Goal: Find specific page/section: Find specific page/section

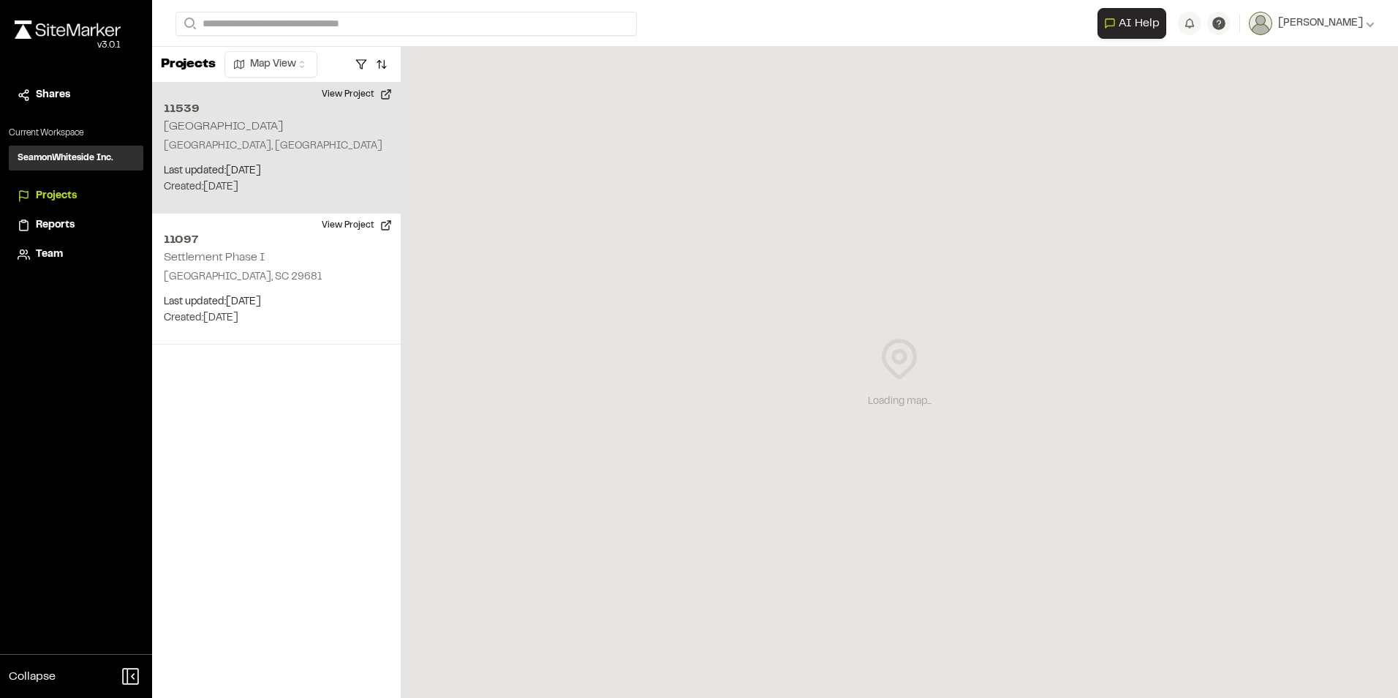
click at [219, 134] on div "[STREET_ADDRESS] Last updated: [DATE] Budget: $ Created: [DATE] Projected Compl…" at bounding box center [276, 148] width 249 height 131
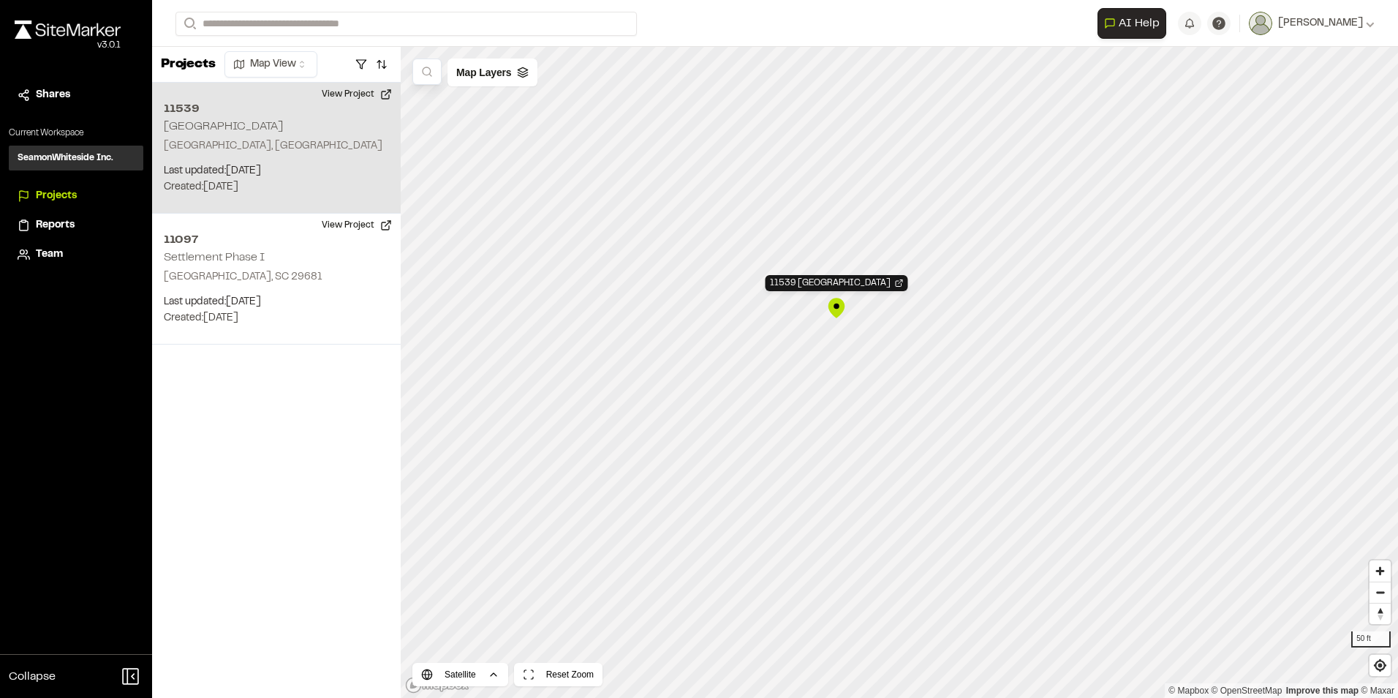
click at [840, 312] on div "11539 [GEOGRAPHIC_DATA]" at bounding box center [837, 308] width 22 height 22
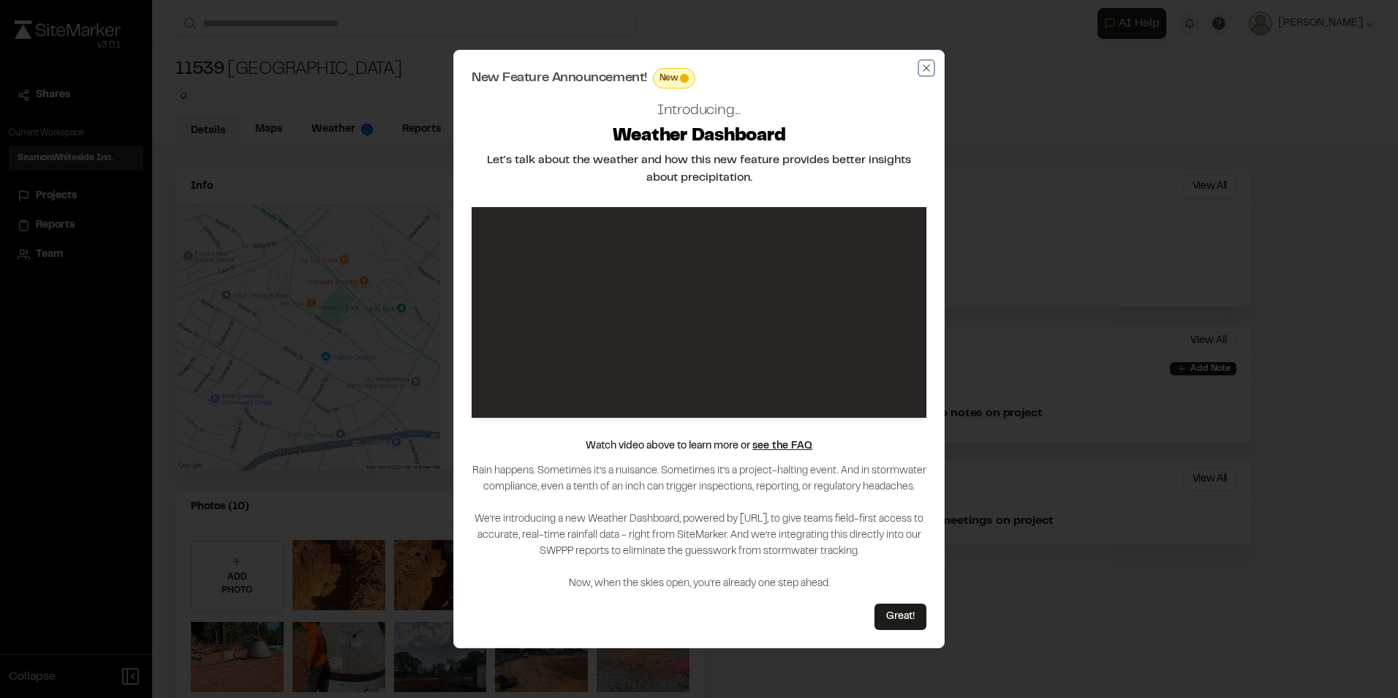
click at [929, 68] on icon "button" at bounding box center [927, 68] width 12 height 12
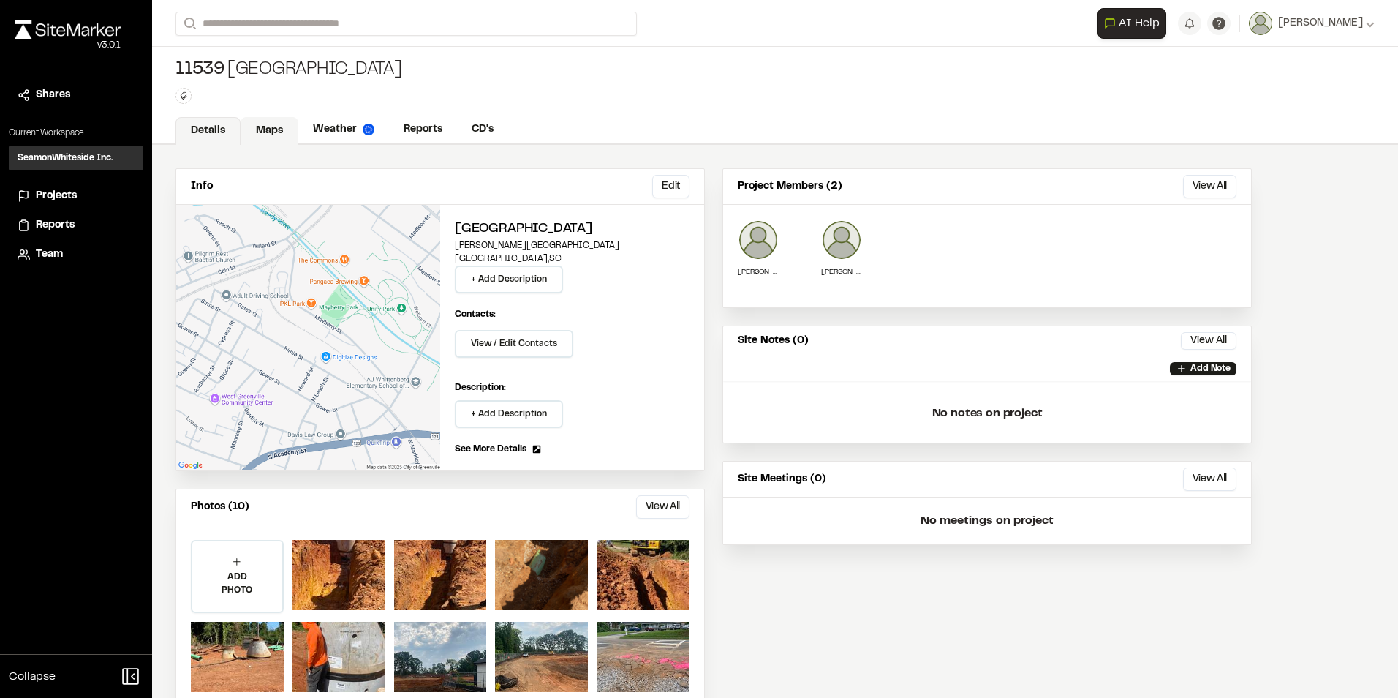
click at [268, 130] on link "Maps" at bounding box center [270, 131] width 58 height 28
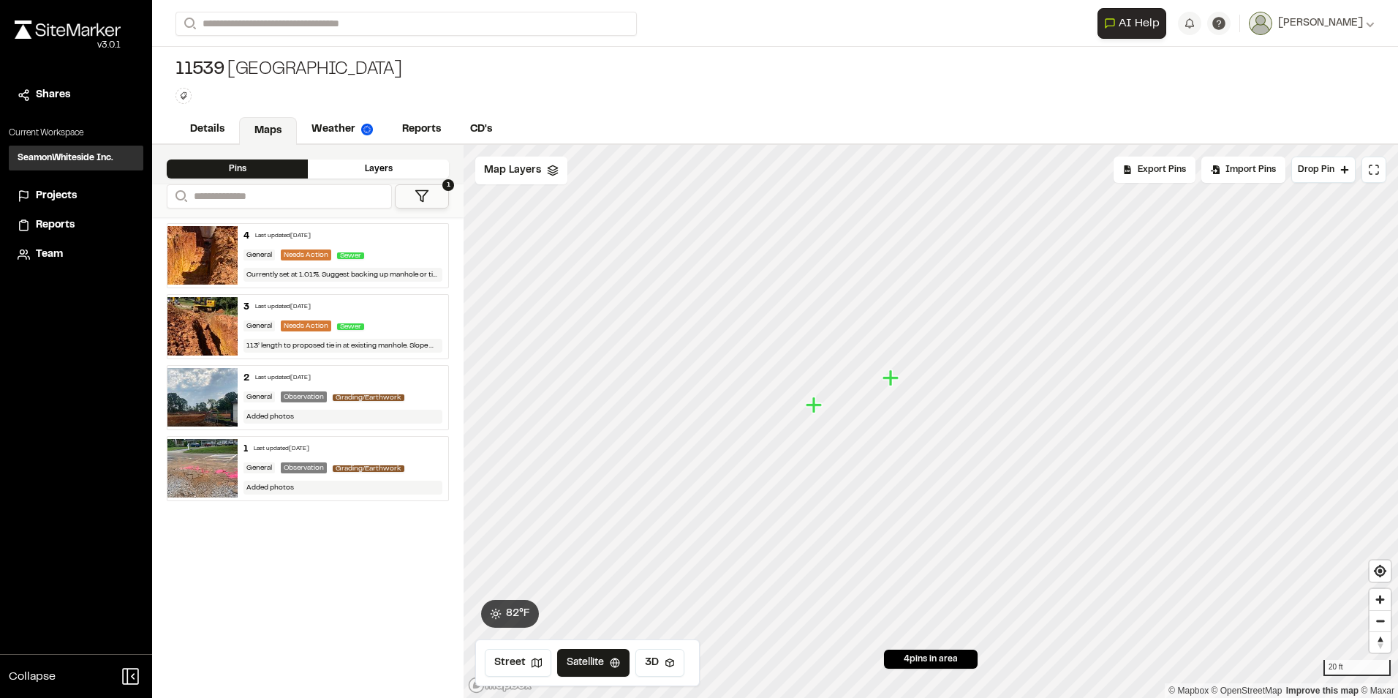
click at [416, 169] on div "Layers" at bounding box center [378, 168] width 141 height 19
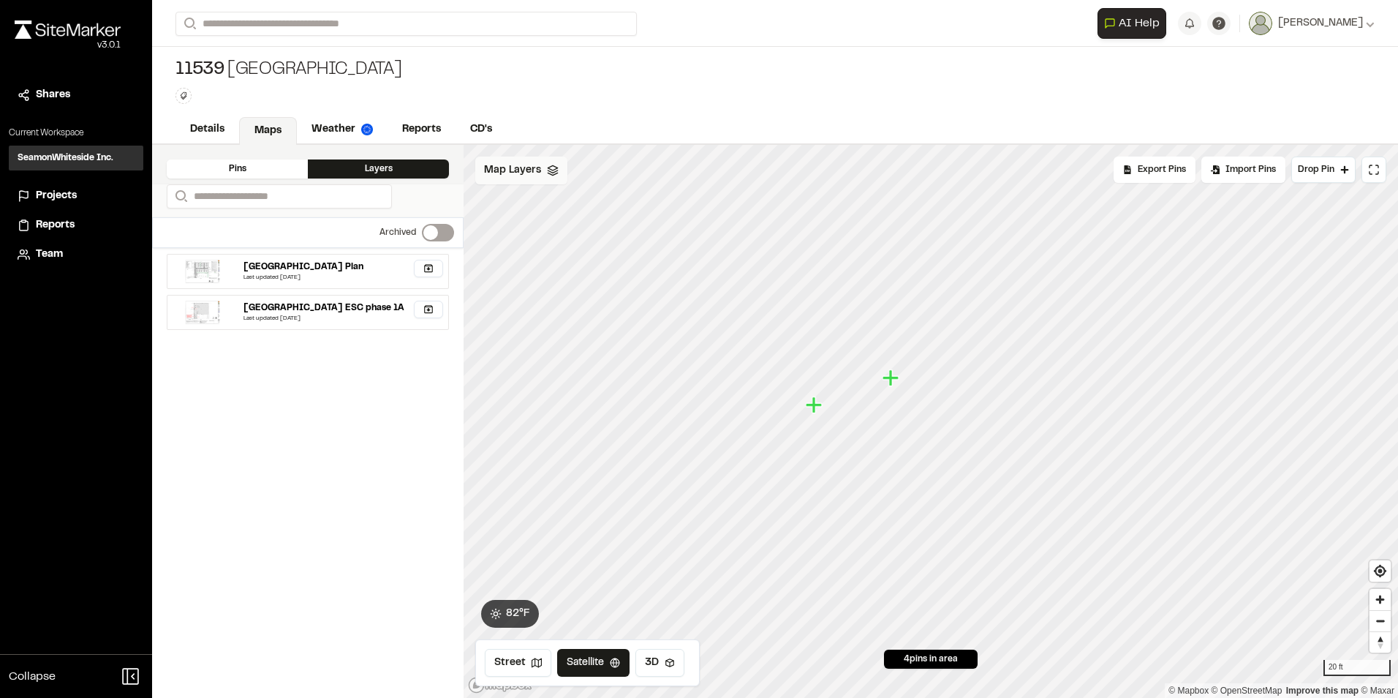
click at [524, 179] on div "Map Layers" at bounding box center [521, 170] width 92 height 28
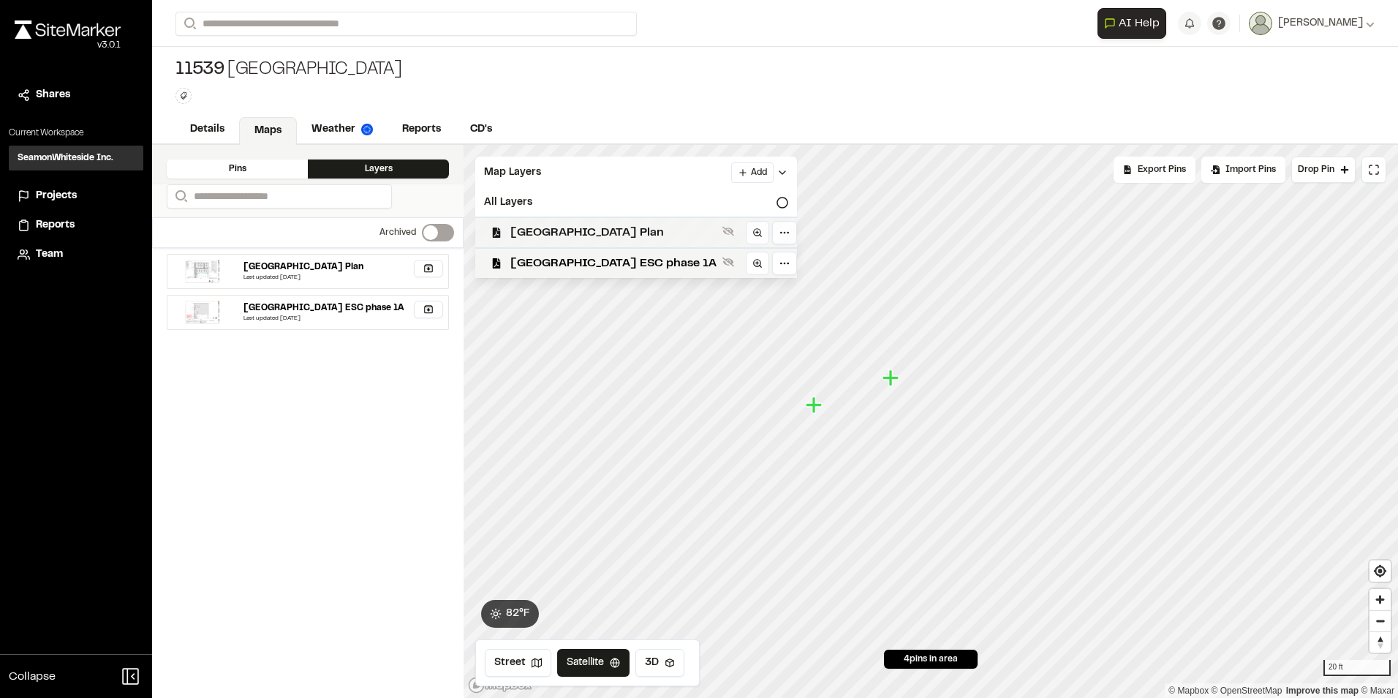
click at [600, 236] on span "Unity Village Site Plan" at bounding box center [613, 233] width 206 height 18
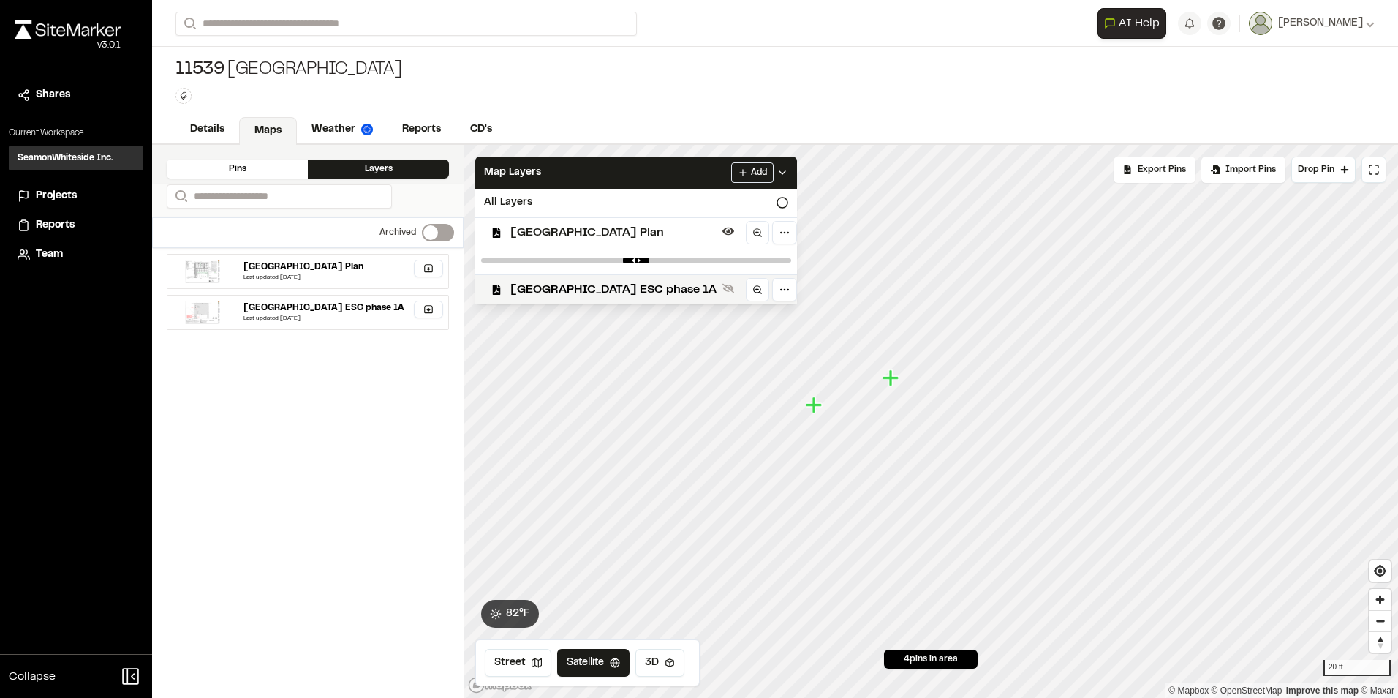
click at [900, 383] on icon "Map marker" at bounding box center [892, 378] width 19 height 19
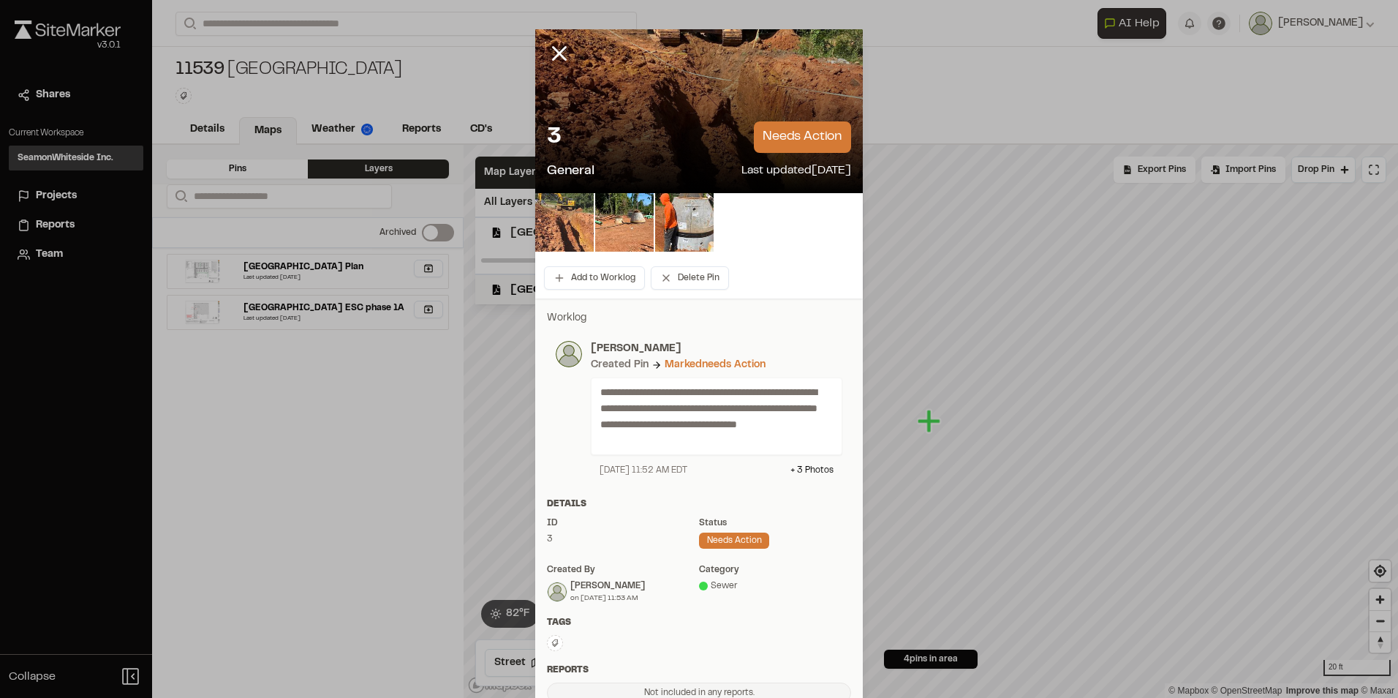
click at [567, 216] on img at bounding box center [564, 222] width 59 height 59
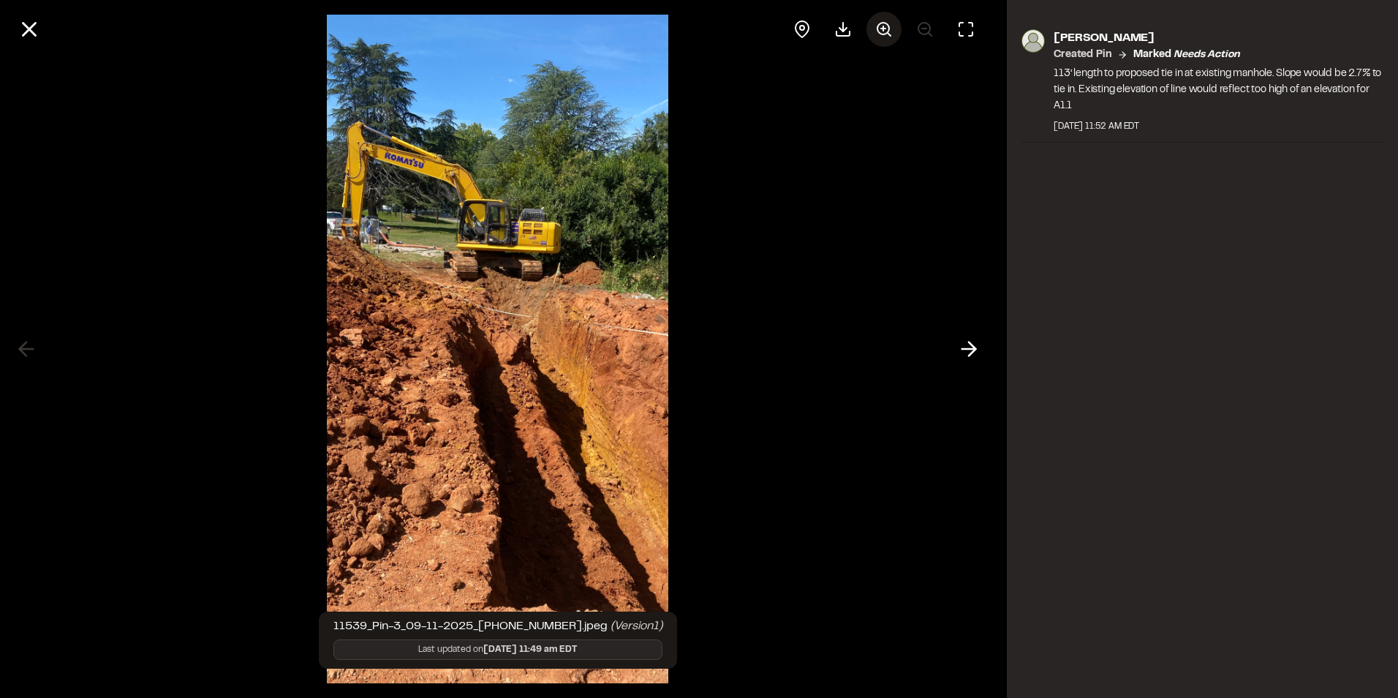
click at [886, 31] on icon at bounding box center [884, 29] width 18 height 18
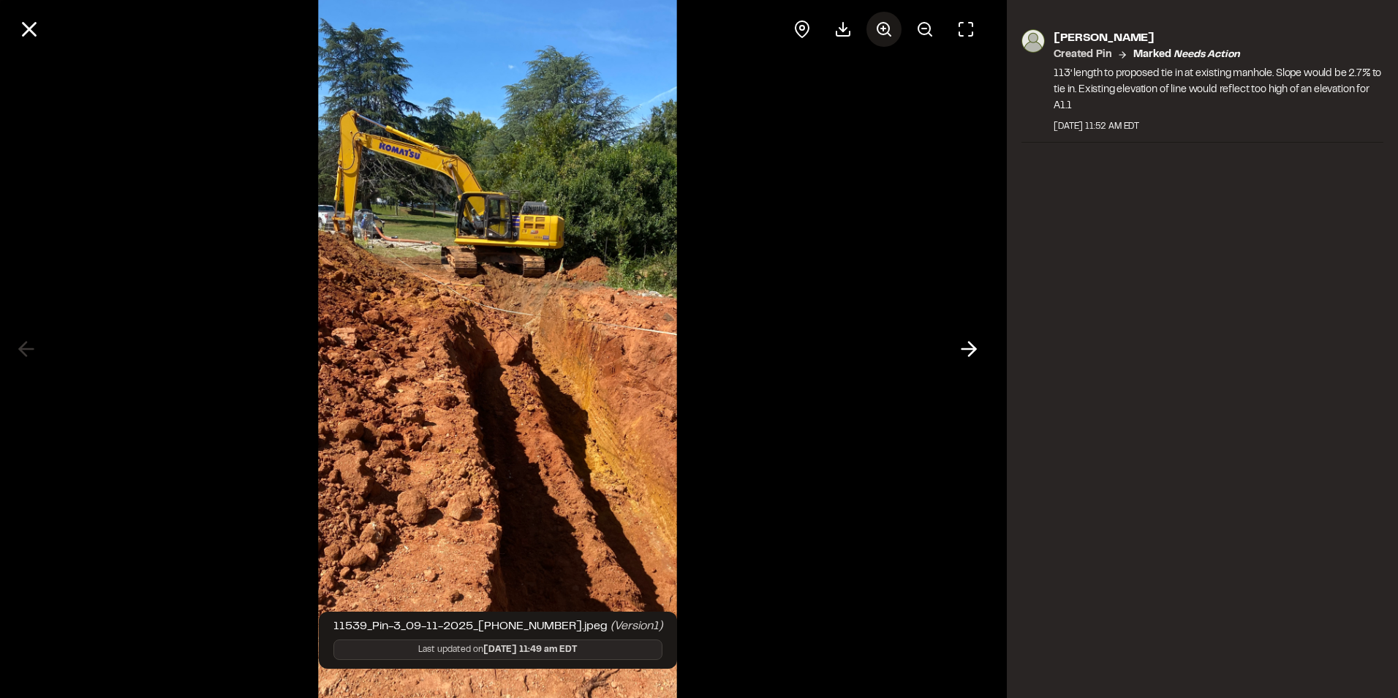
click at [886, 31] on icon at bounding box center [884, 29] width 18 height 18
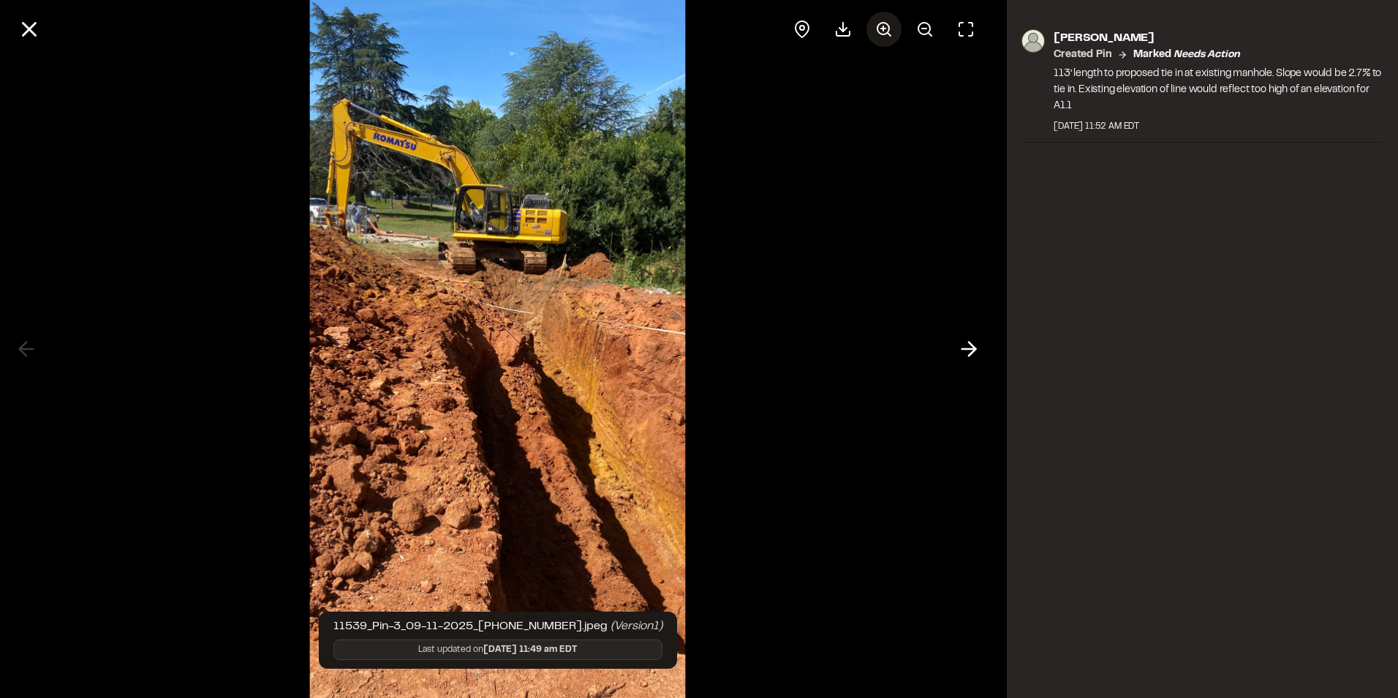
click at [886, 31] on icon at bounding box center [884, 29] width 18 height 18
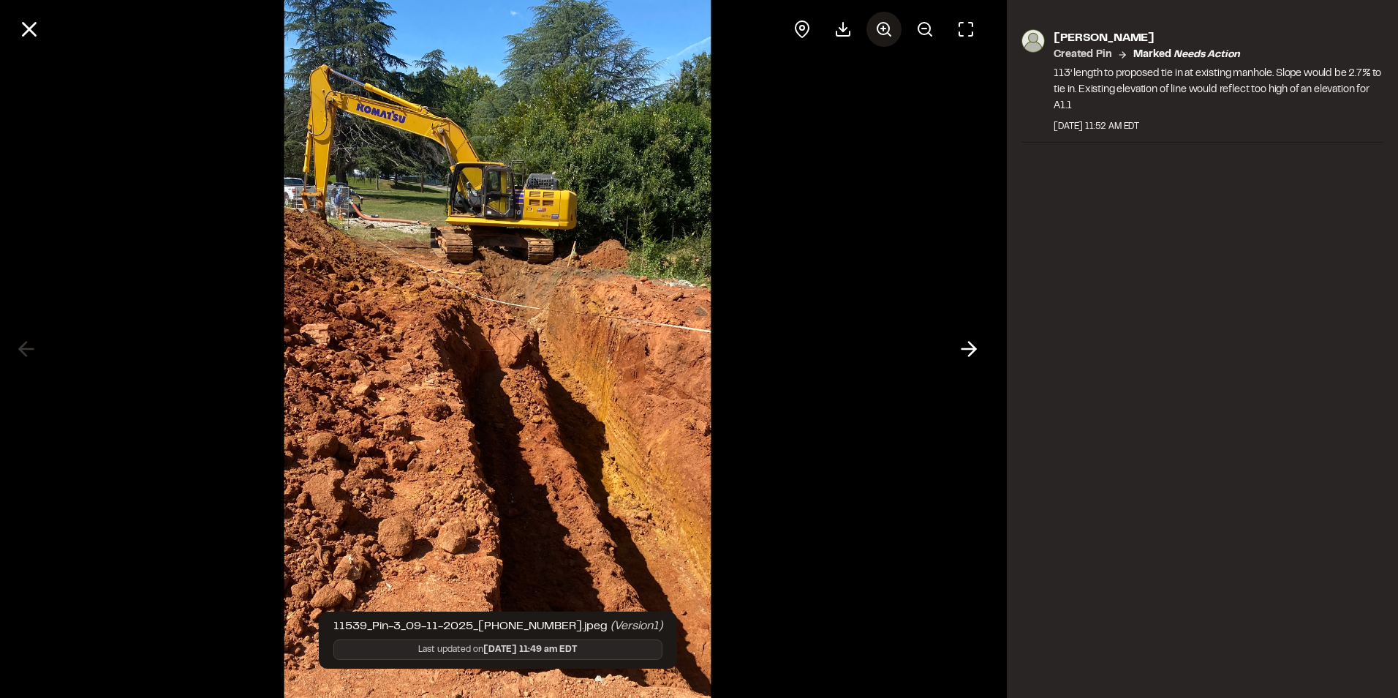
click at [886, 31] on icon at bounding box center [884, 29] width 18 height 18
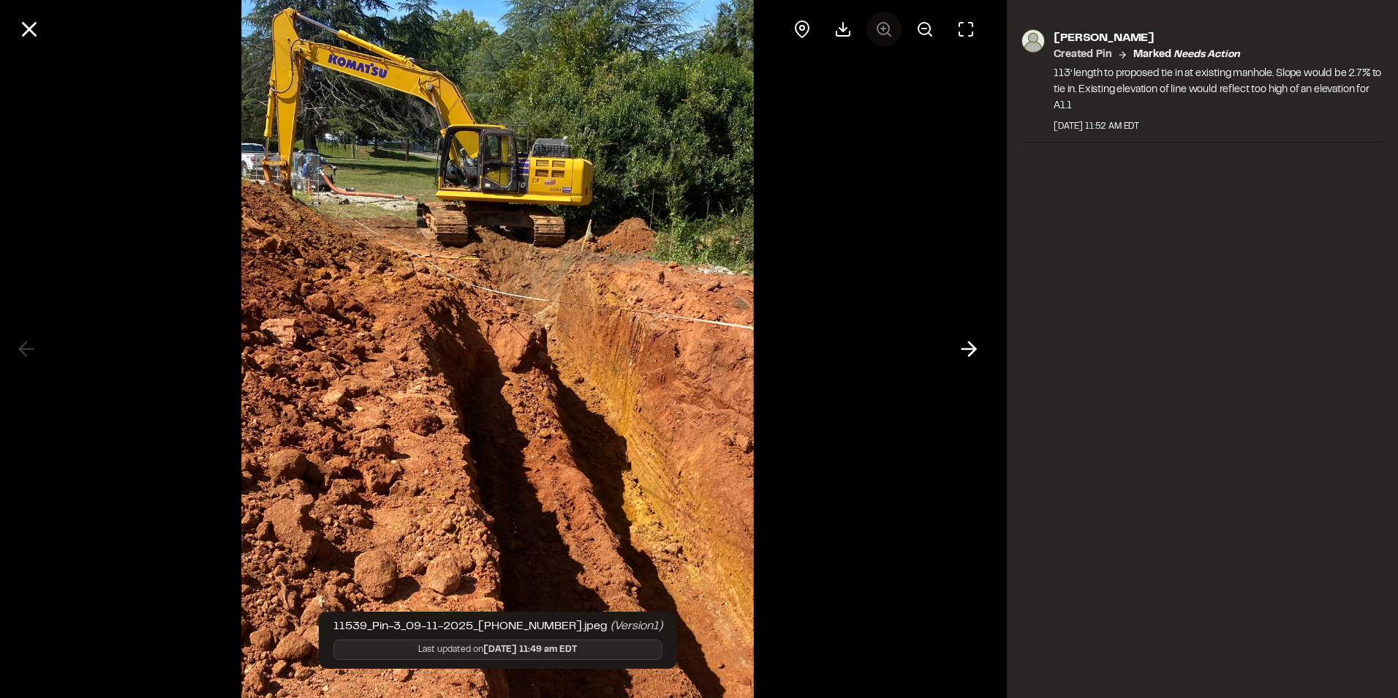
click at [886, 31] on div at bounding box center [884, 29] width 199 height 35
drag, startPoint x: 886, startPoint y: 31, endPoint x: 873, endPoint y: 56, distance: 27.5
click at [873, 56] on div at bounding box center [497, 29] width 995 height 59
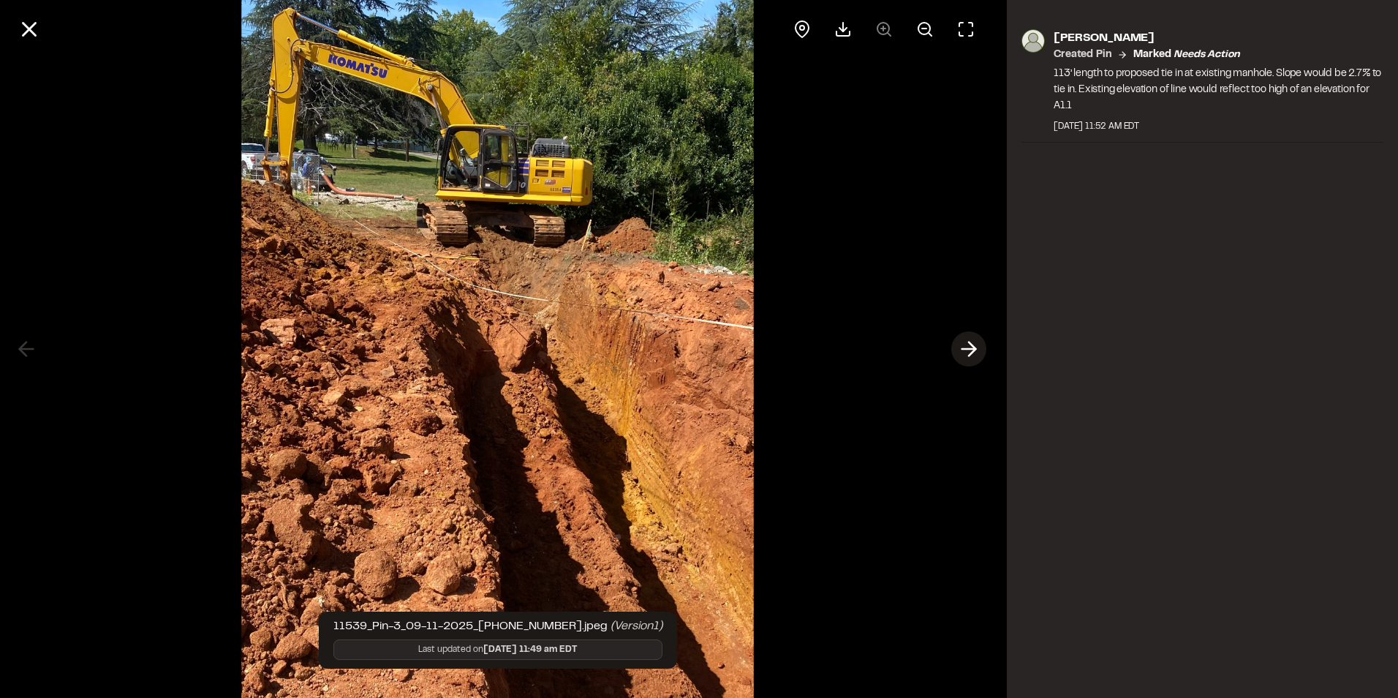
click at [968, 344] on icon at bounding box center [968, 348] width 23 height 25
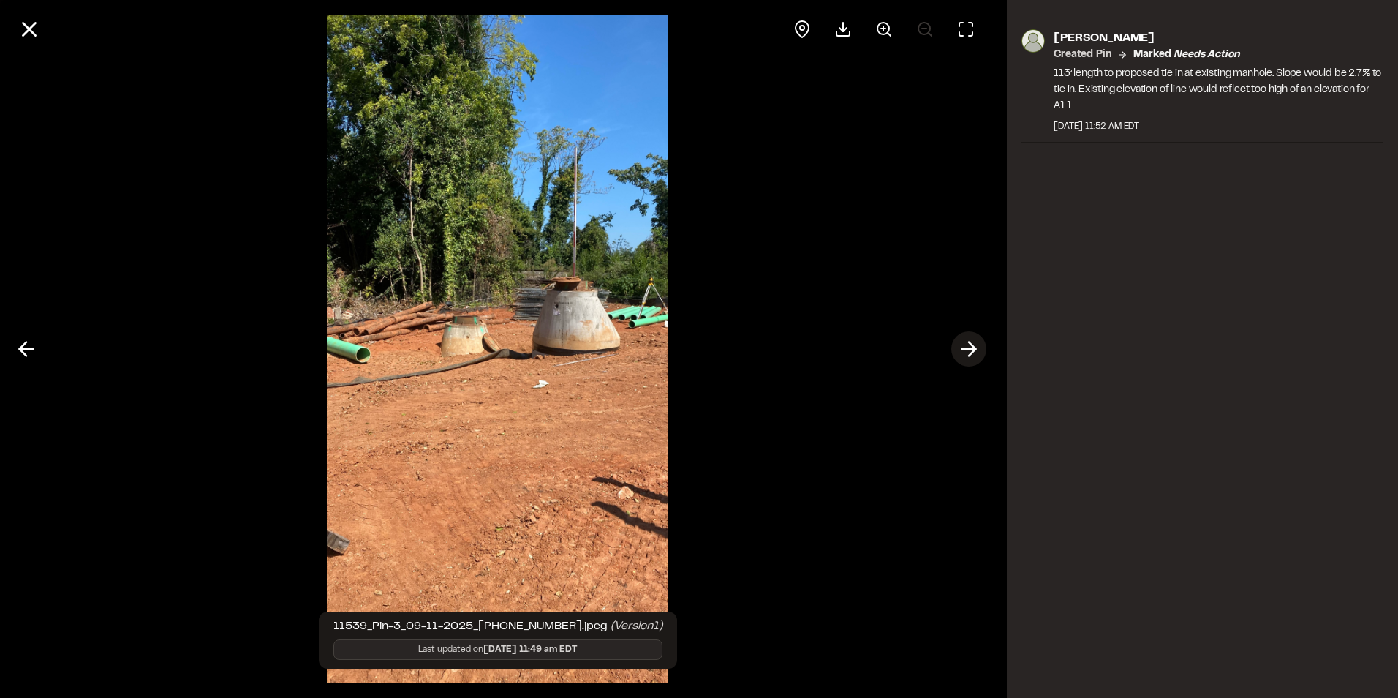
click at [968, 344] on icon at bounding box center [968, 348] width 23 height 25
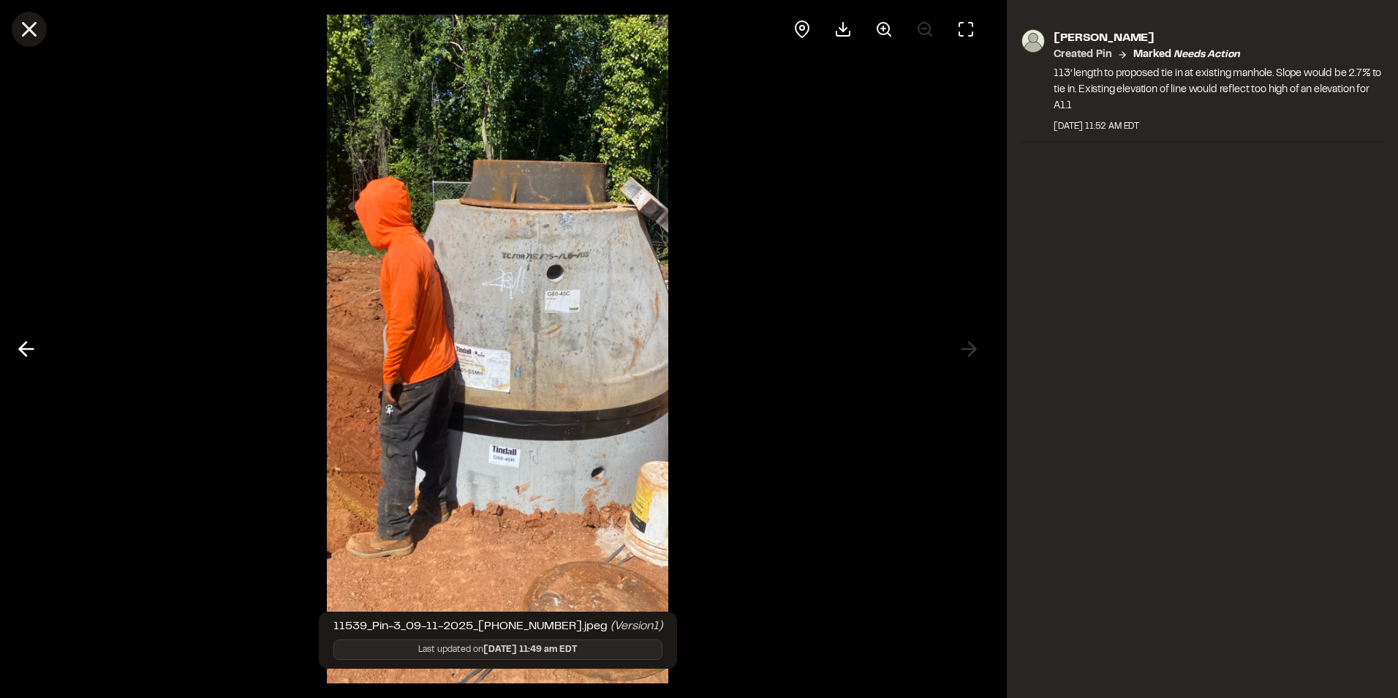
click at [40, 34] on icon at bounding box center [29, 29] width 25 height 25
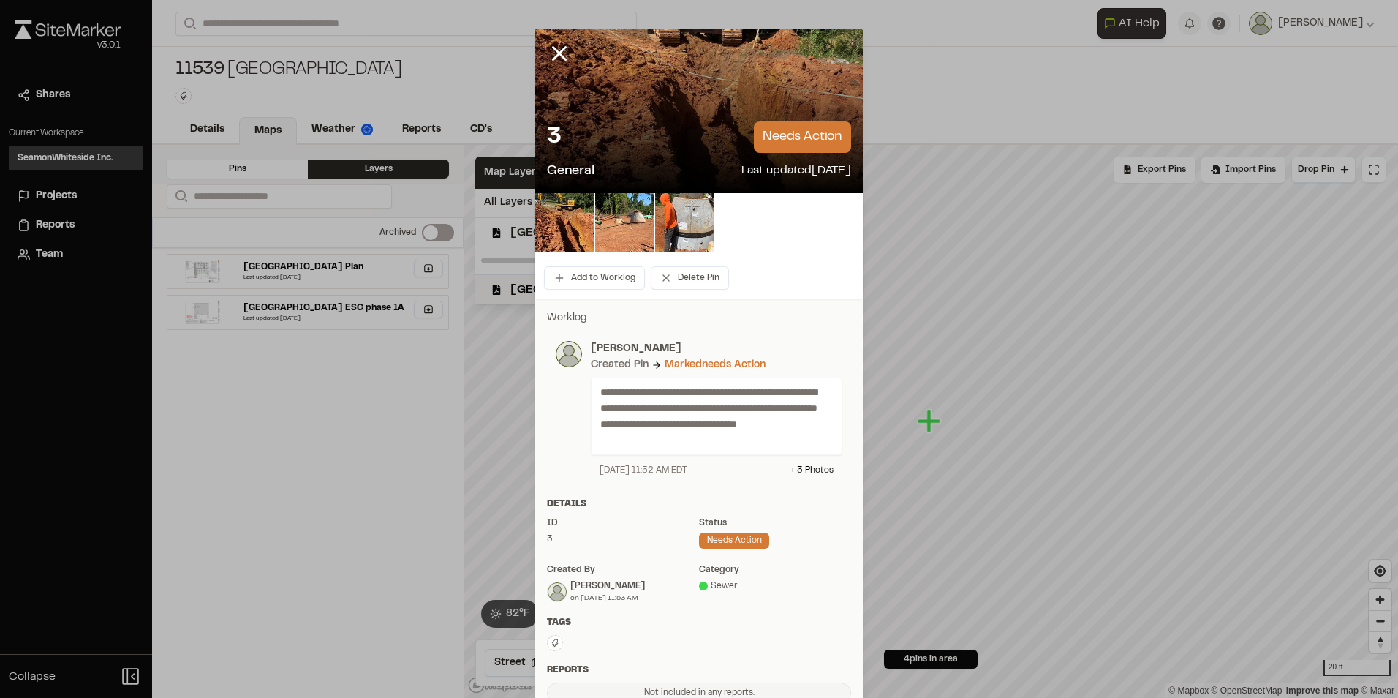
click at [548, 29] on div at bounding box center [570, 64] width 70 height 70
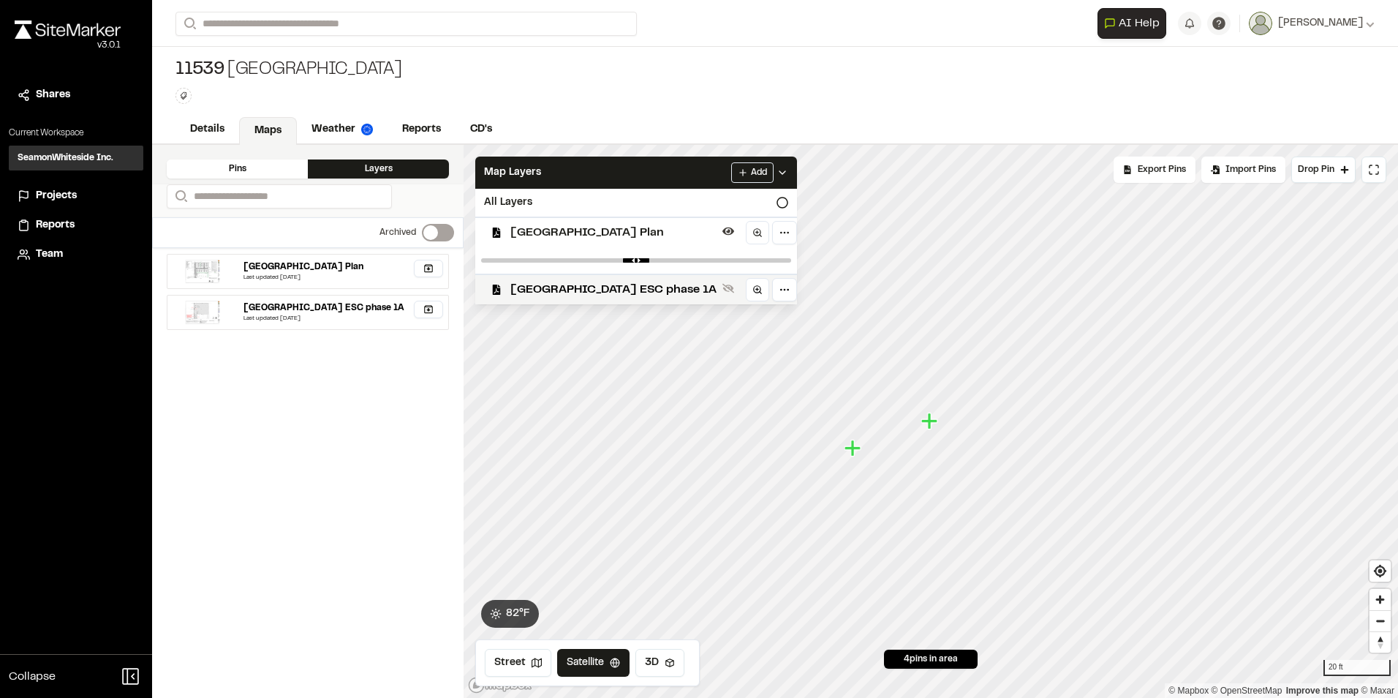
click at [554, 45] on div "**********" at bounding box center [775, 23] width 1199 height 47
click at [855, 452] on icon "Map marker" at bounding box center [853, 447] width 16 height 16
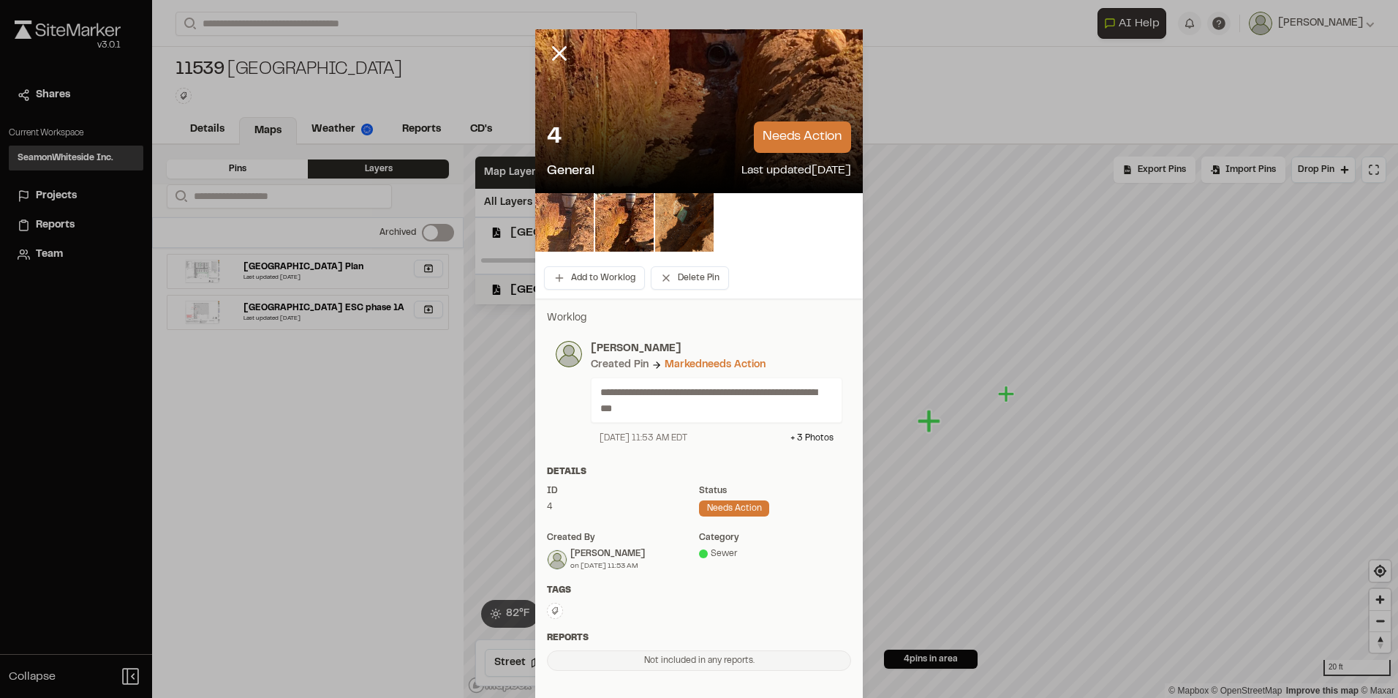
click at [555, 214] on img at bounding box center [564, 222] width 59 height 59
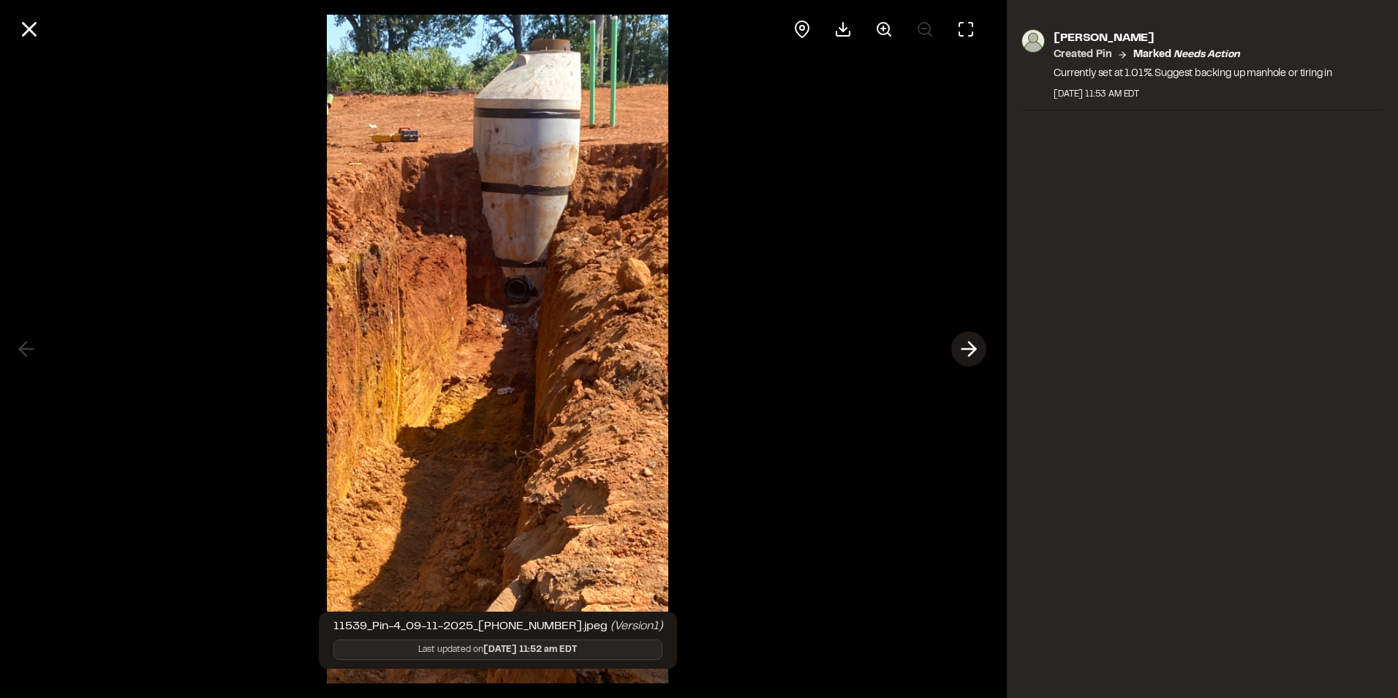
click at [979, 354] on icon at bounding box center [968, 348] width 23 height 25
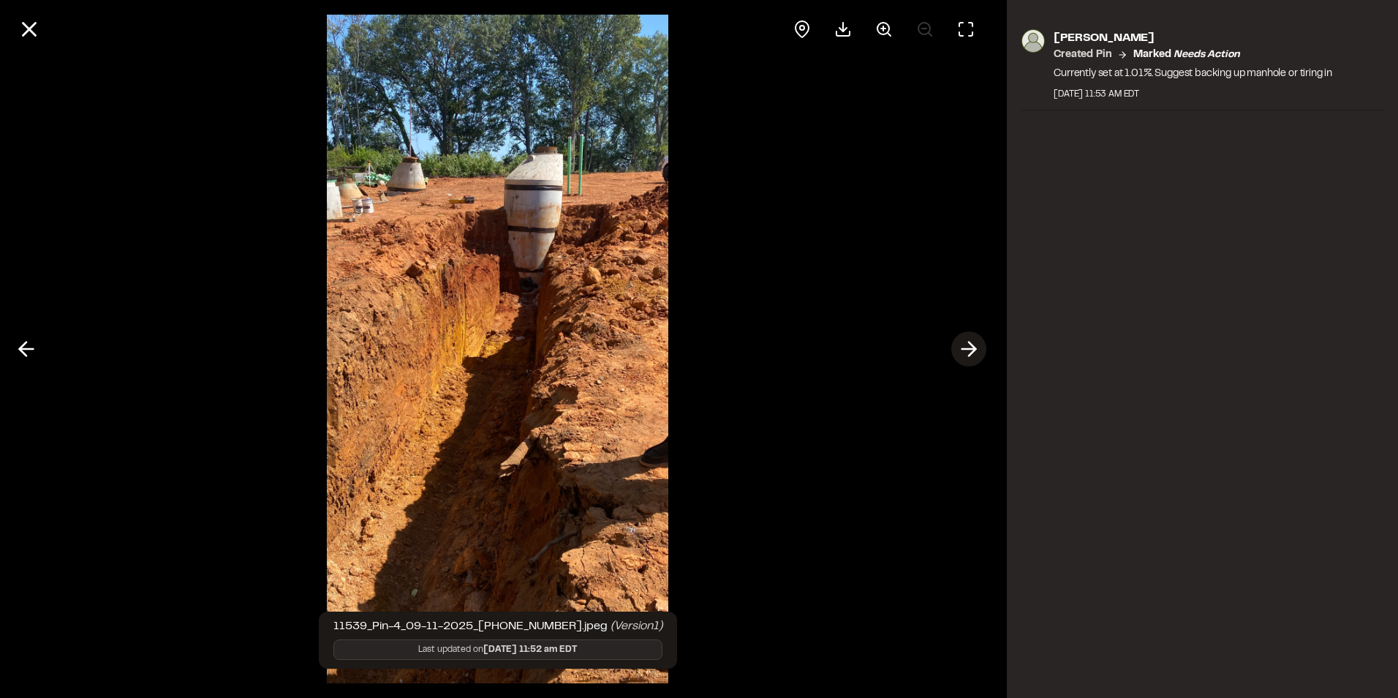
click at [979, 354] on icon at bounding box center [968, 348] width 23 height 25
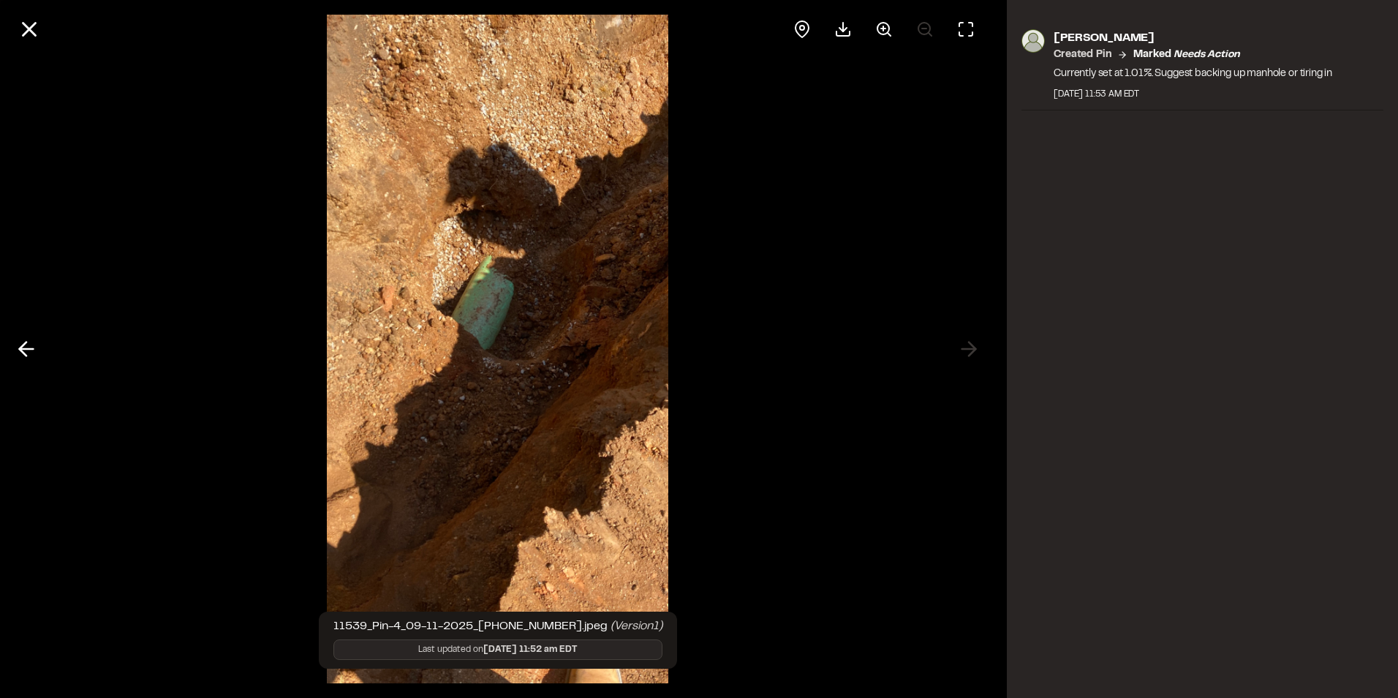
click at [12, 19] on div at bounding box center [497, 29] width 995 height 59
click at [26, 29] on icon at bounding box center [29, 29] width 25 height 25
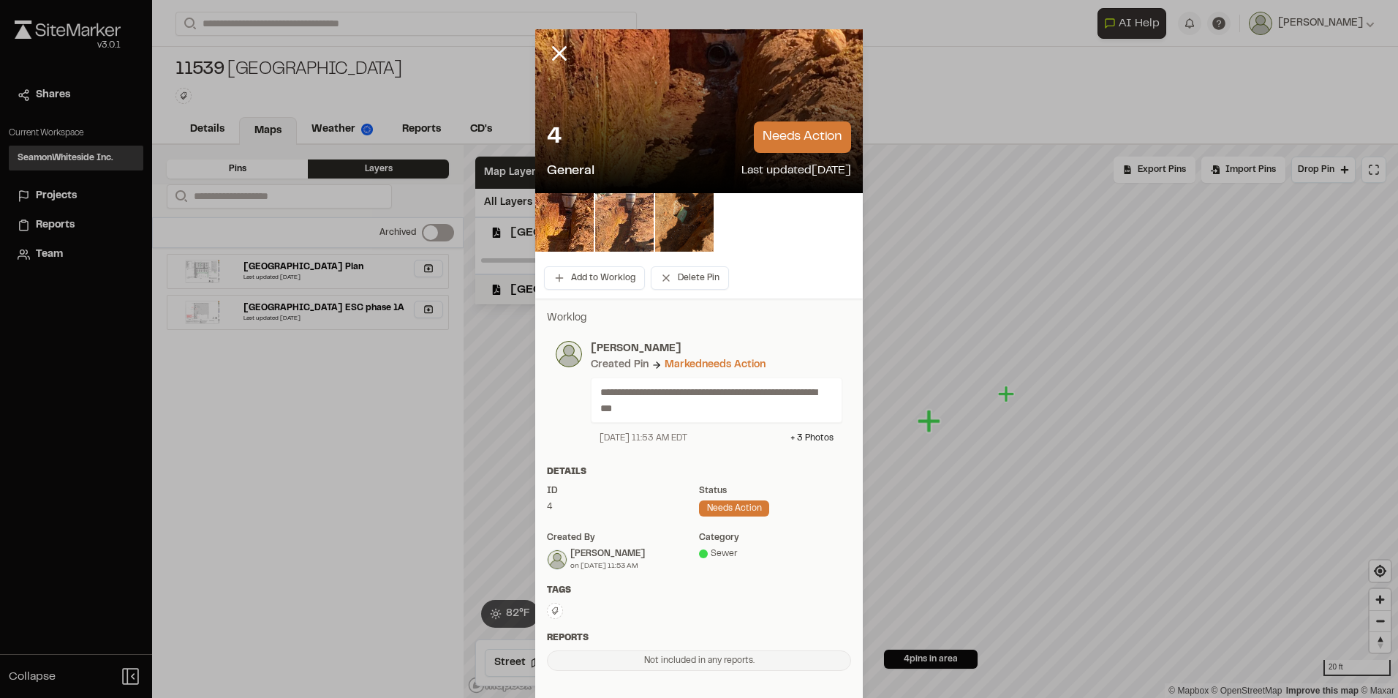
click at [627, 215] on img at bounding box center [624, 222] width 59 height 59
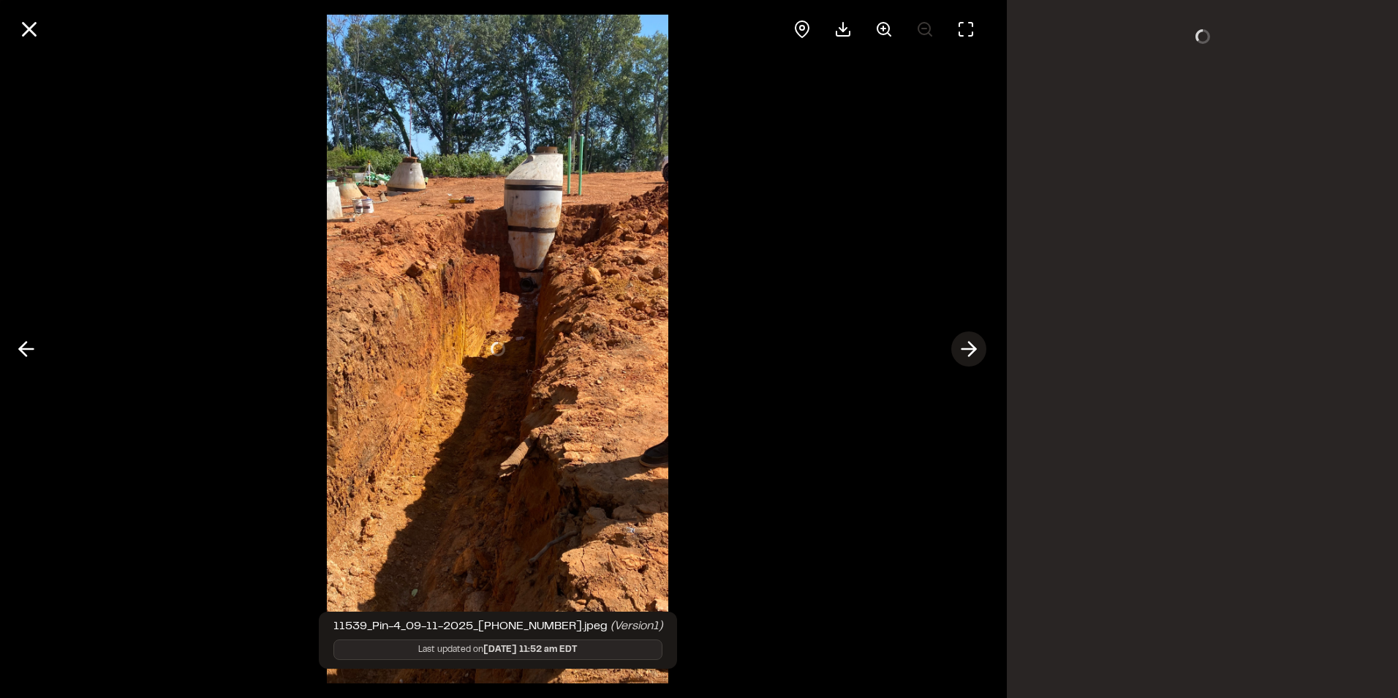
click at [976, 355] on icon at bounding box center [968, 348] width 23 height 25
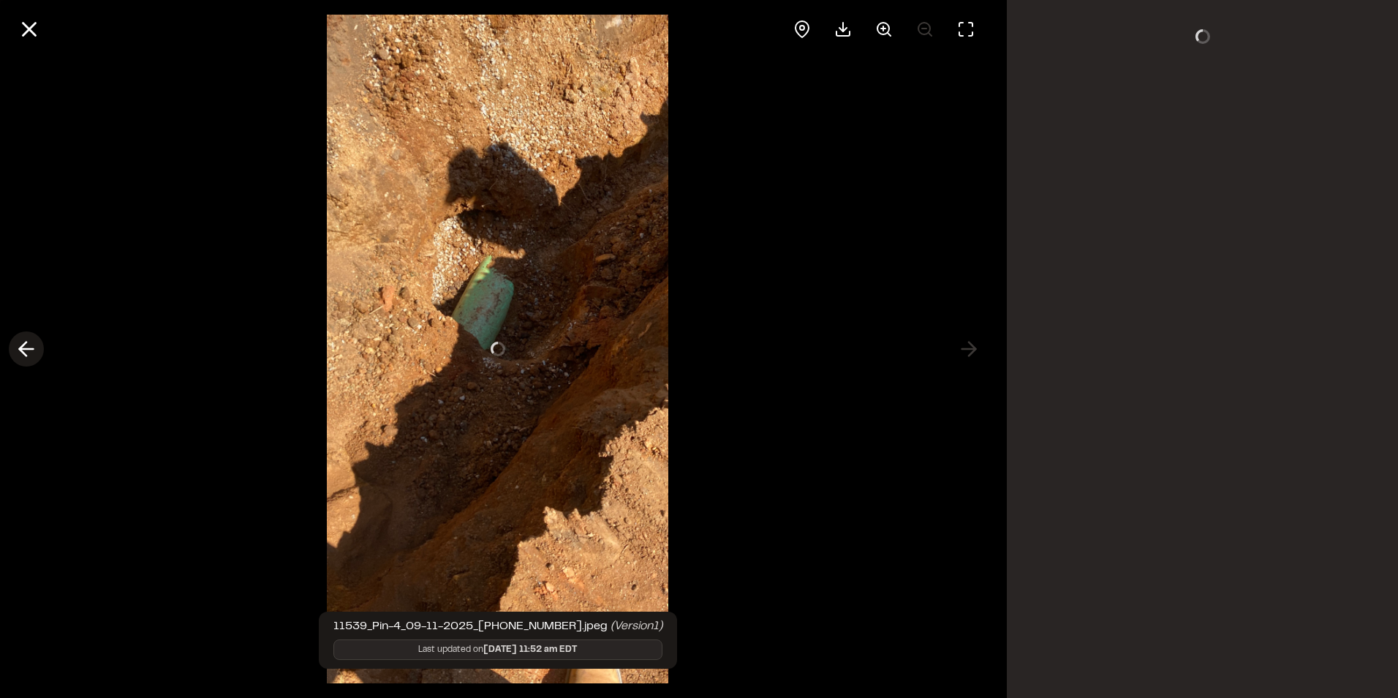
click at [16, 342] on icon at bounding box center [26, 348] width 23 height 25
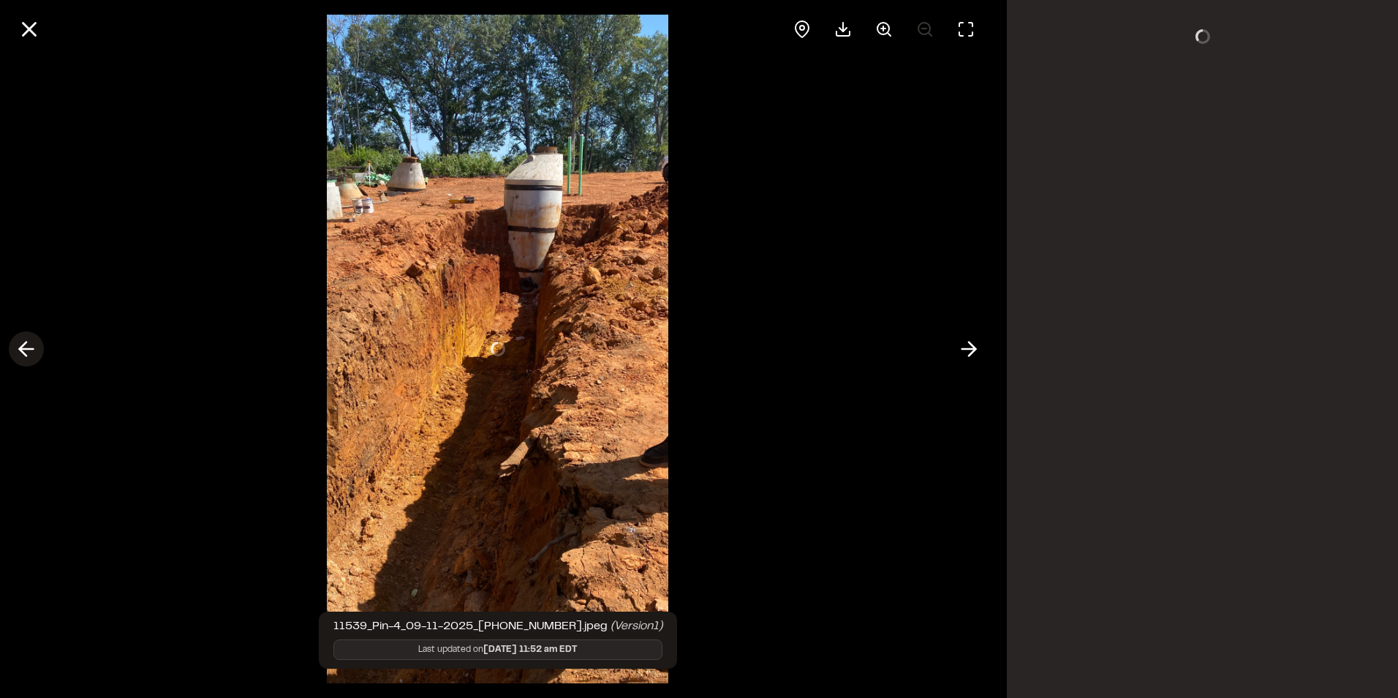
click at [21, 347] on polyline at bounding box center [23, 349] width 7 height 14
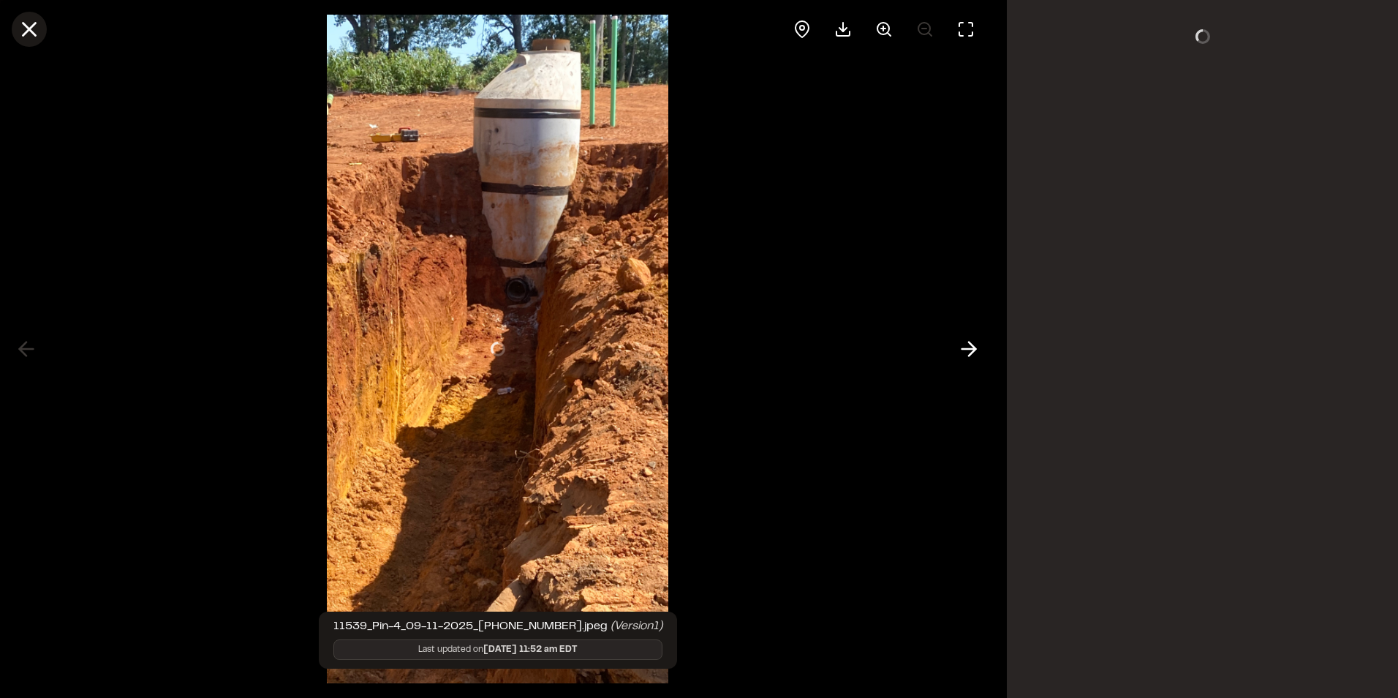
click at [26, 32] on line at bounding box center [29, 29] width 12 height 12
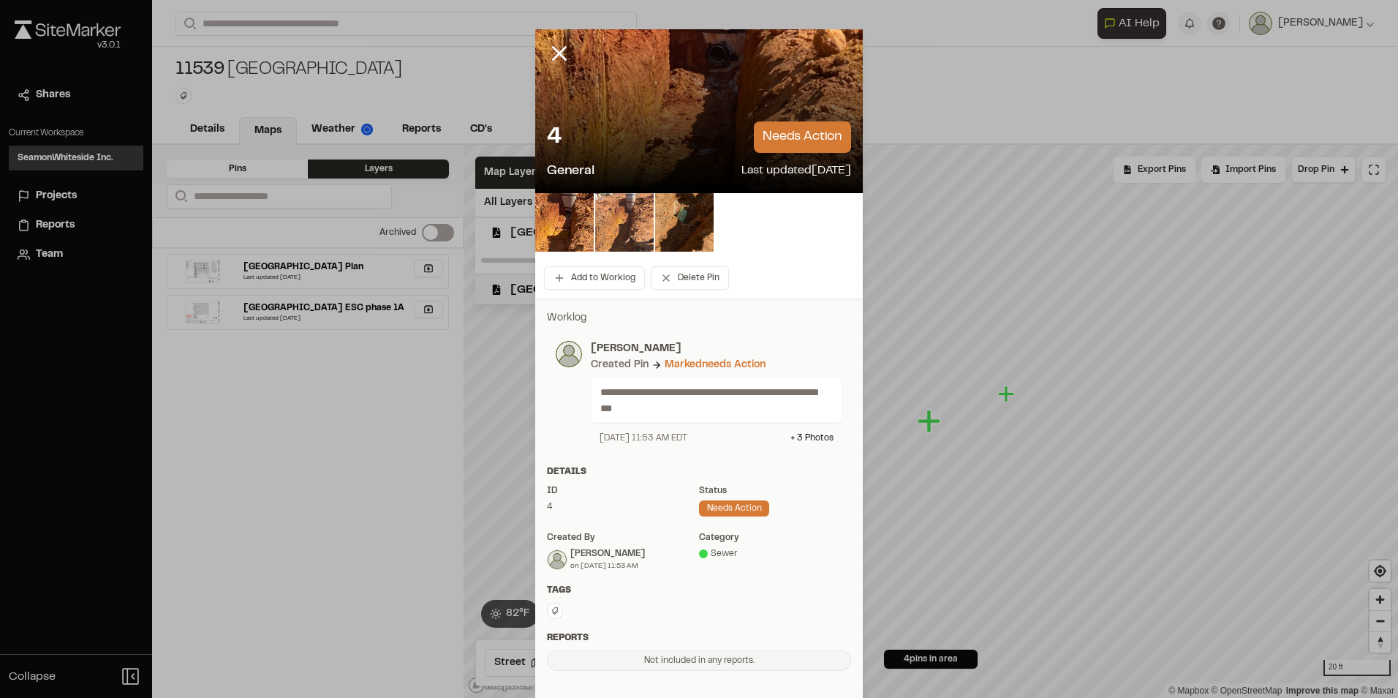
click at [641, 210] on img at bounding box center [624, 222] width 59 height 59
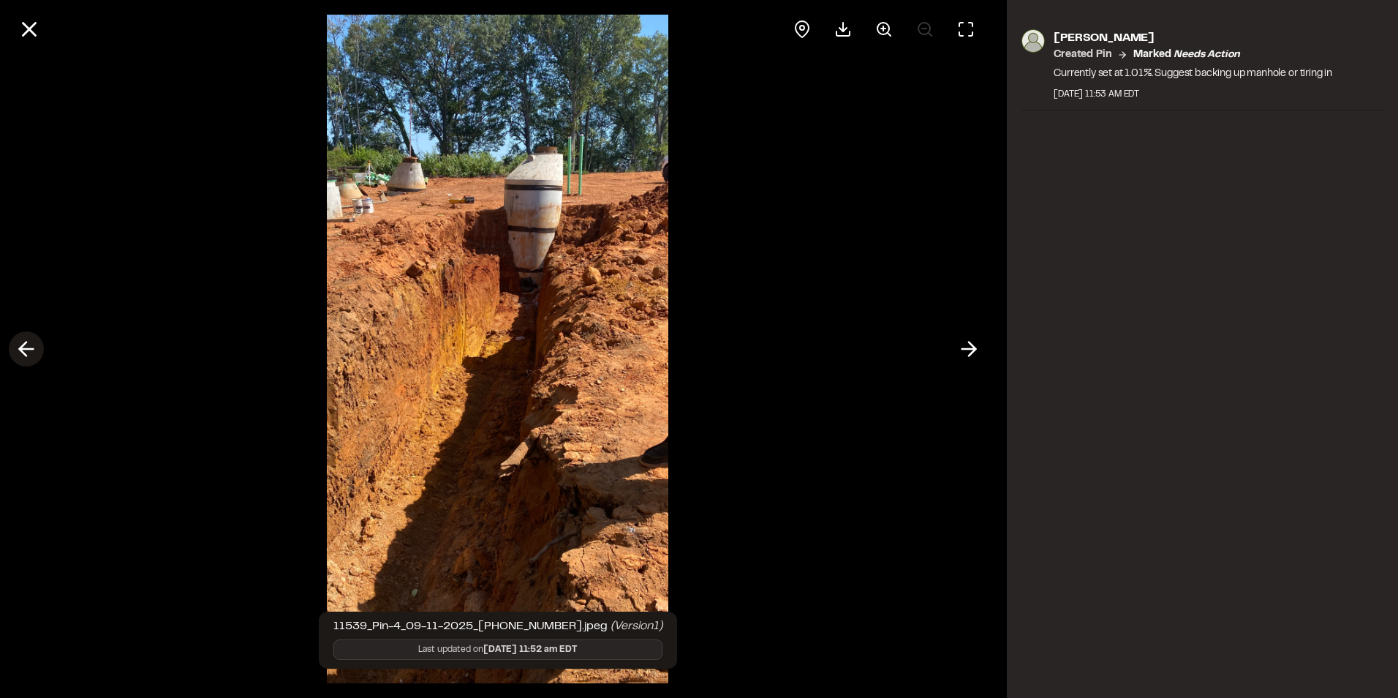
click at [20, 344] on icon at bounding box center [26, 348] width 23 height 25
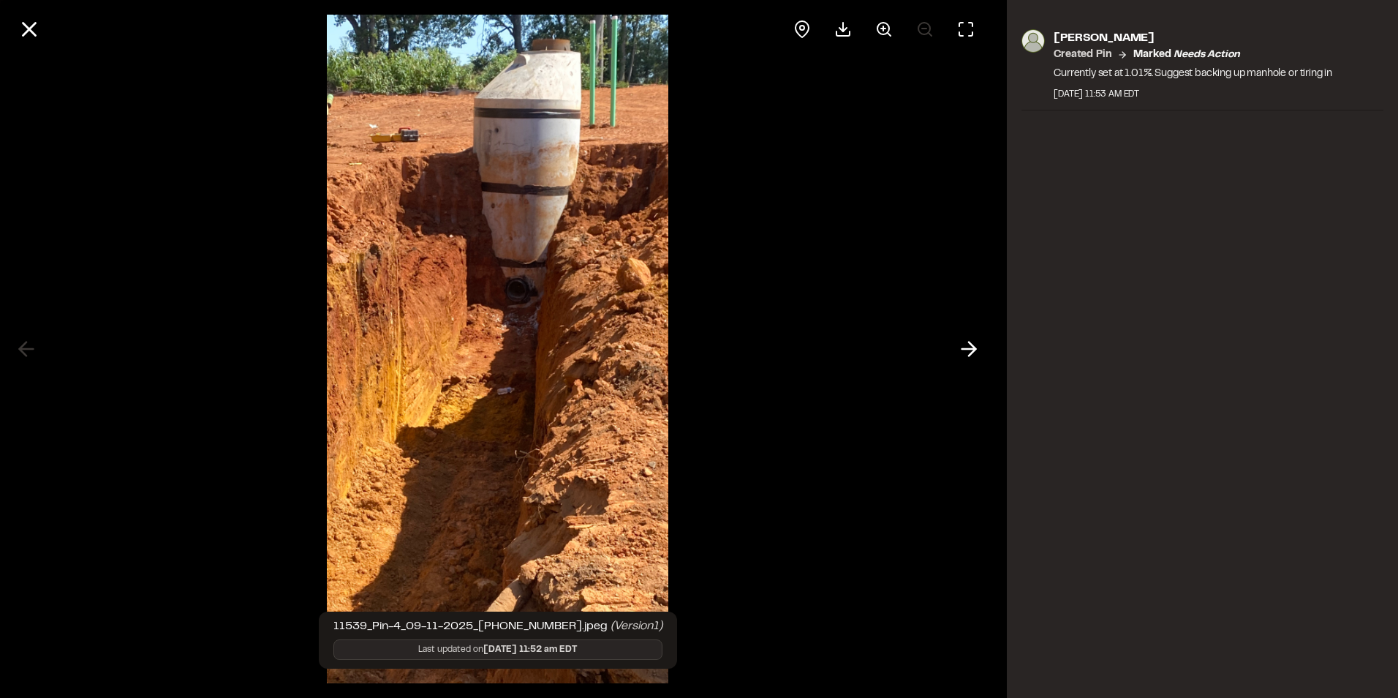
click at [22, 345] on div at bounding box center [497, 349] width 995 height 698
click at [32, 22] on icon at bounding box center [29, 29] width 25 height 25
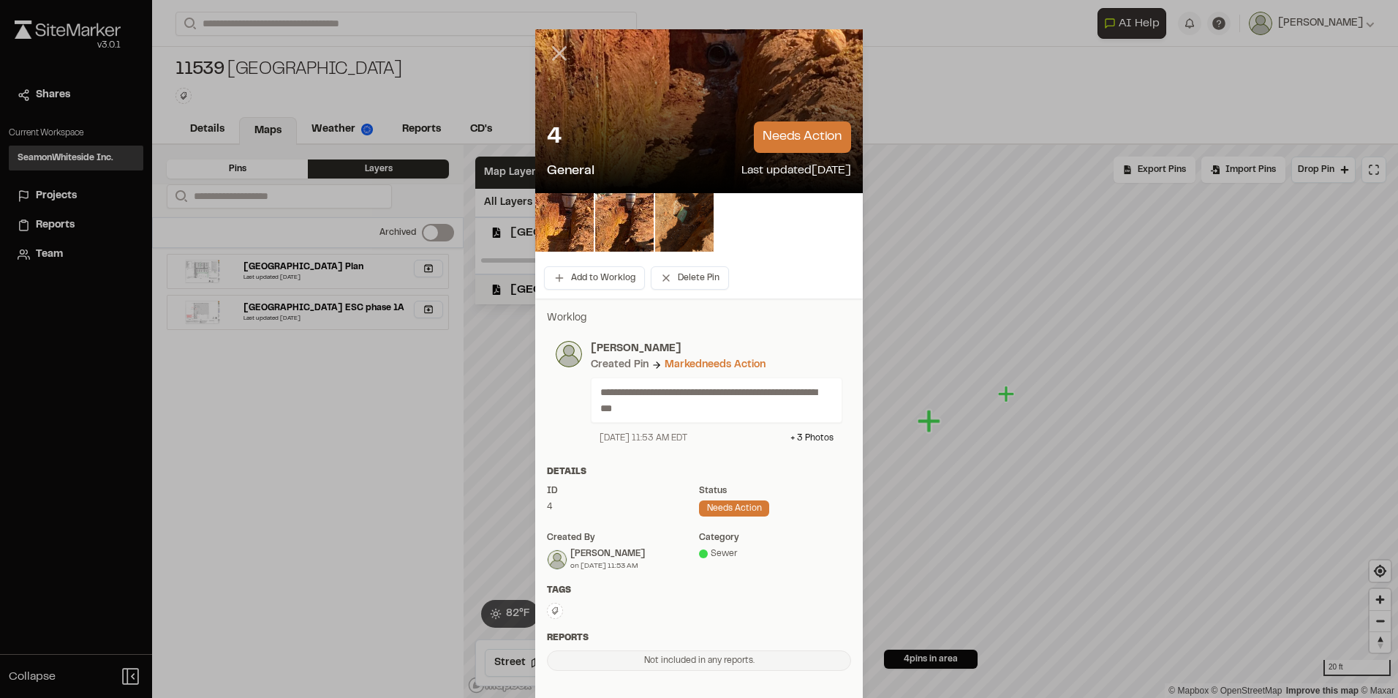
click at [556, 45] on icon at bounding box center [559, 53] width 25 height 25
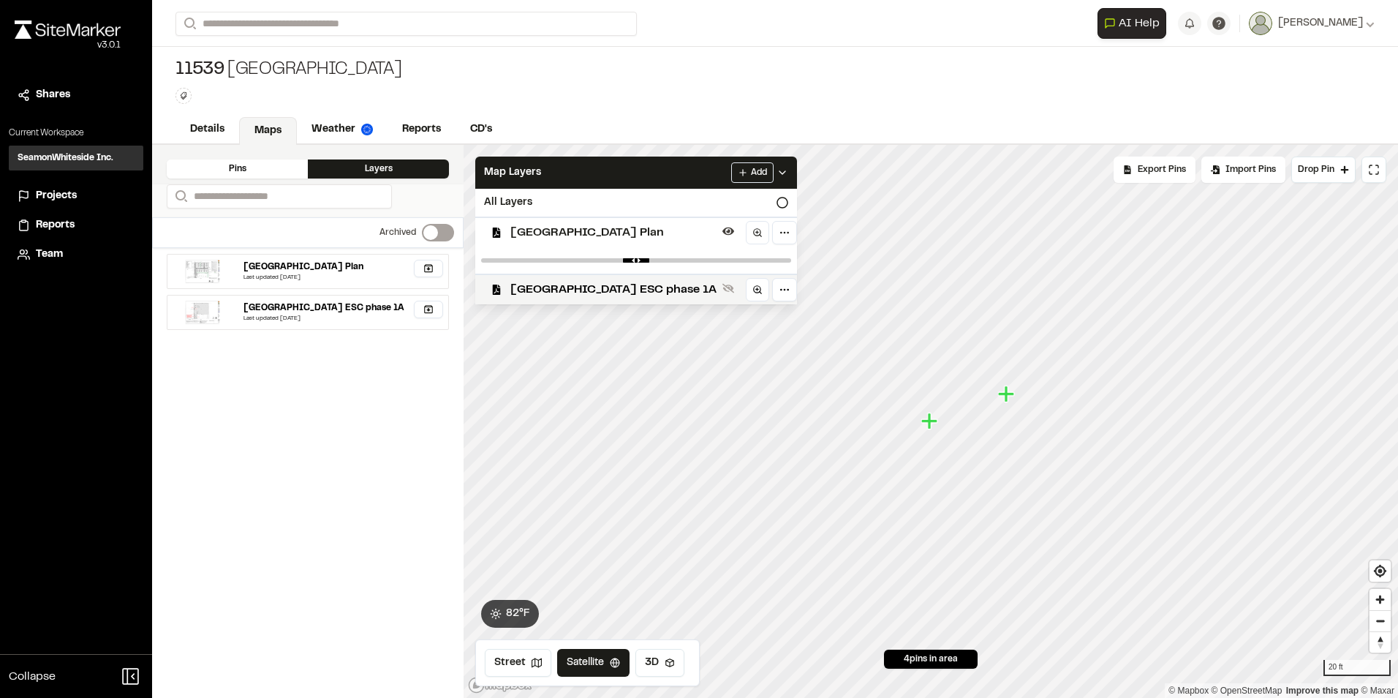
click at [1014, 397] on icon "Map marker" at bounding box center [1007, 394] width 19 height 19
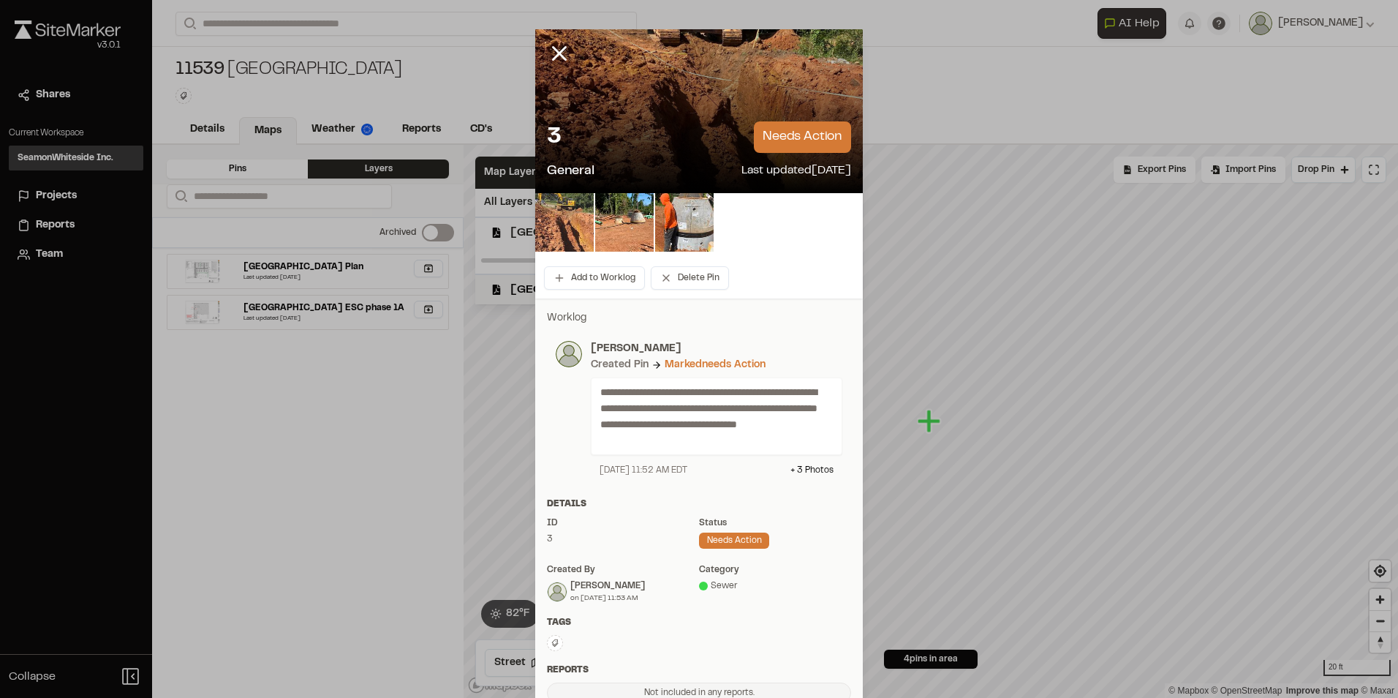
click at [570, 219] on img at bounding box center [564, 222] width 59 height 59
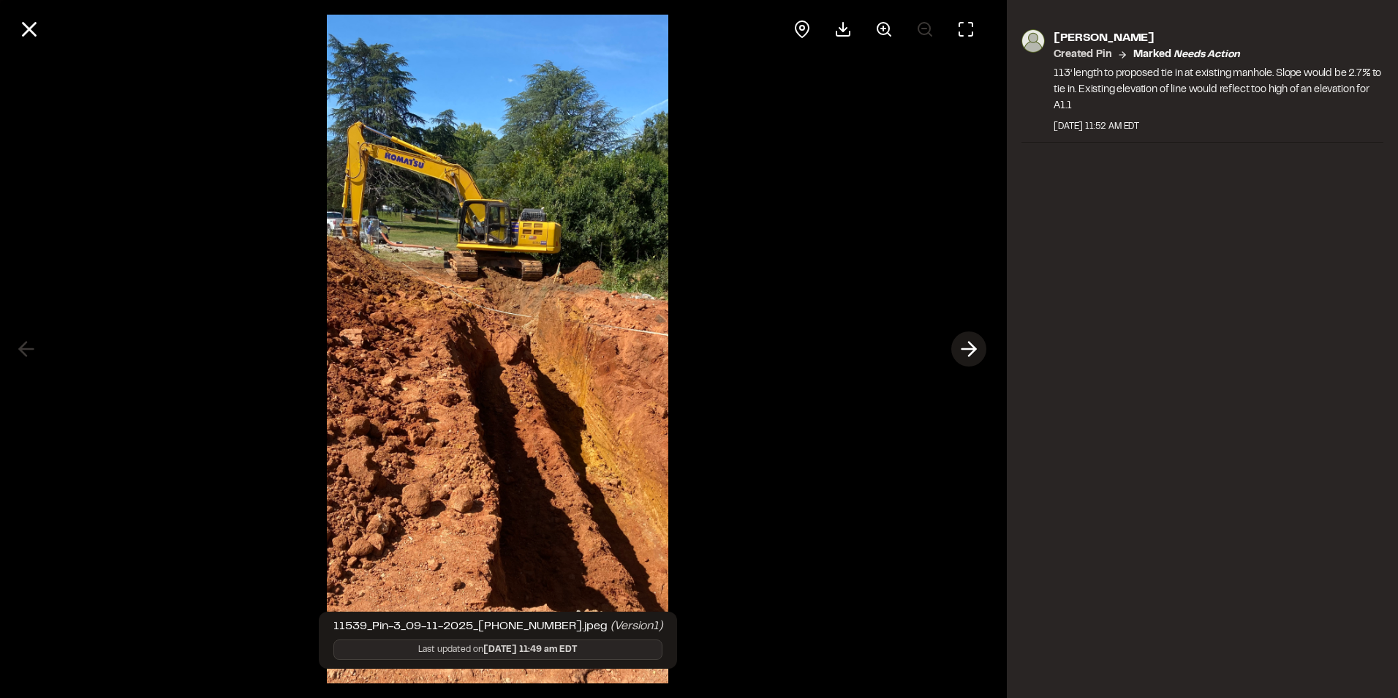
click at [970, 344] on icon at bounding box center [968, 348] width 23 height 25
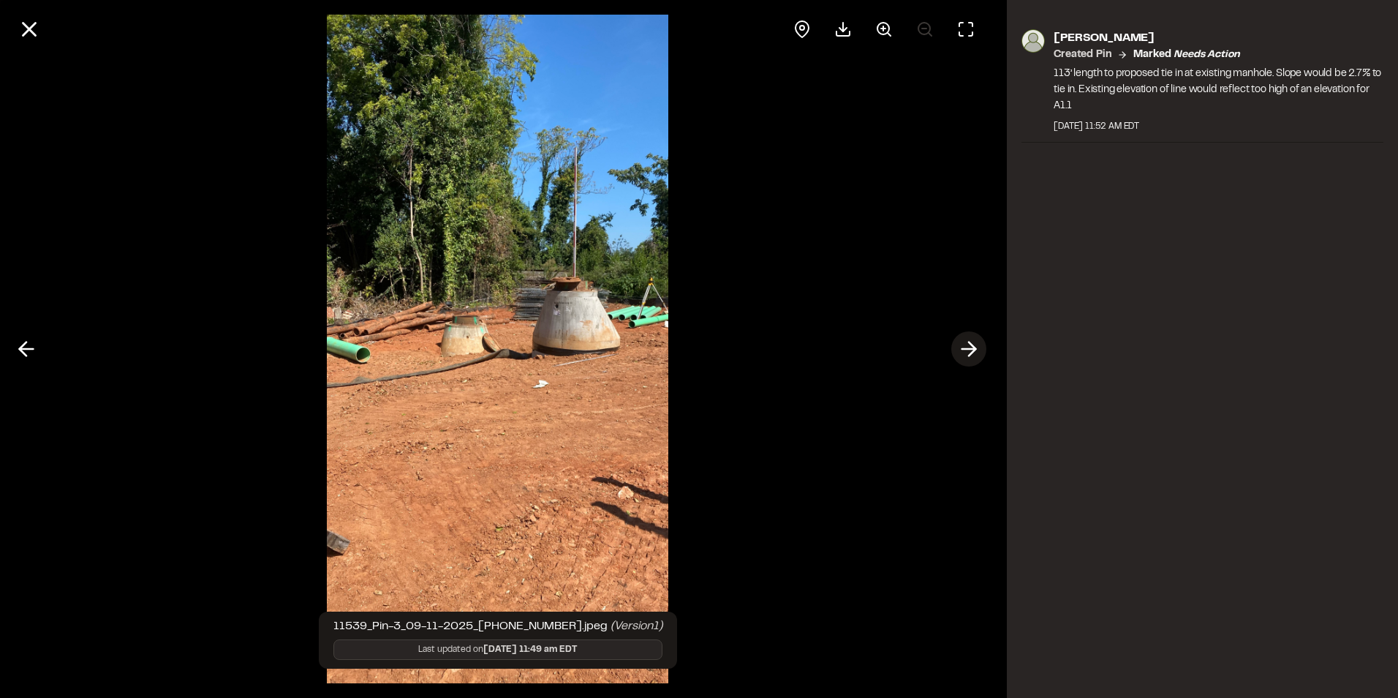
click at [969, 349] on line at bounding box center [969, 349] width 14 height 0
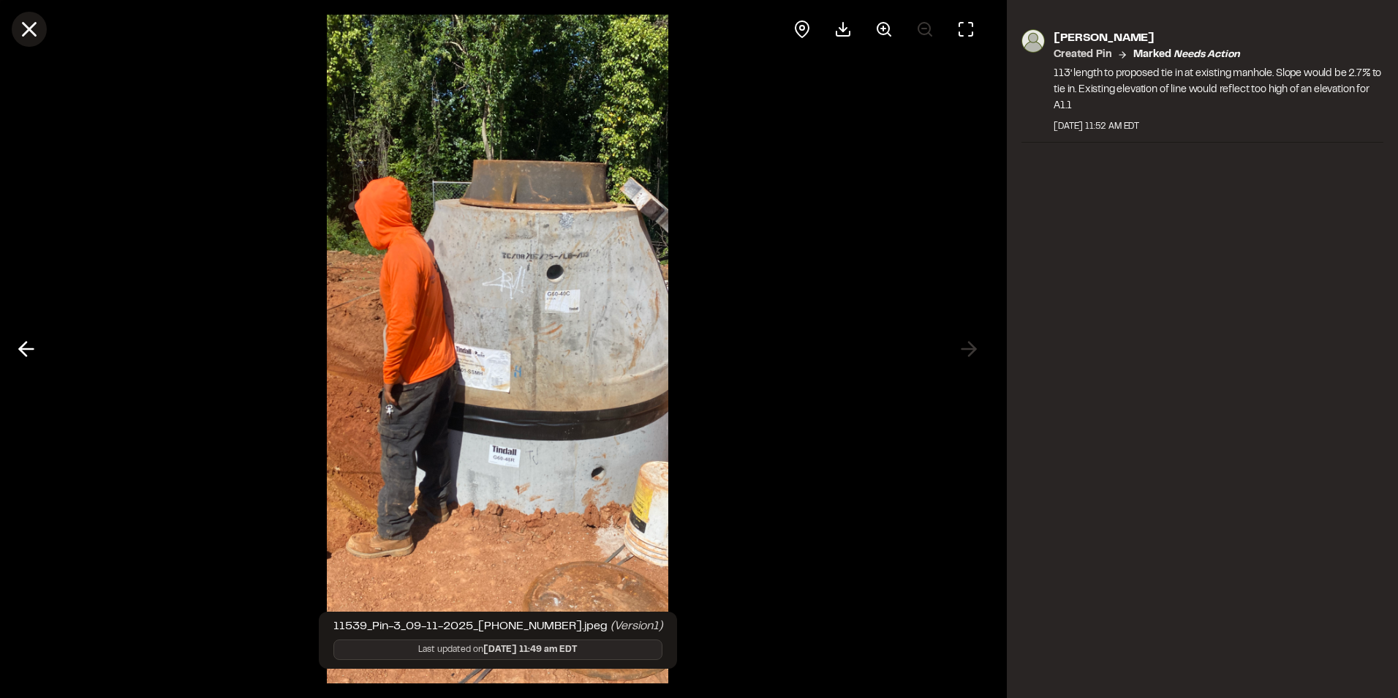
click at [30, 25] on icon at bounding box center [29, 29] width 25 height 25
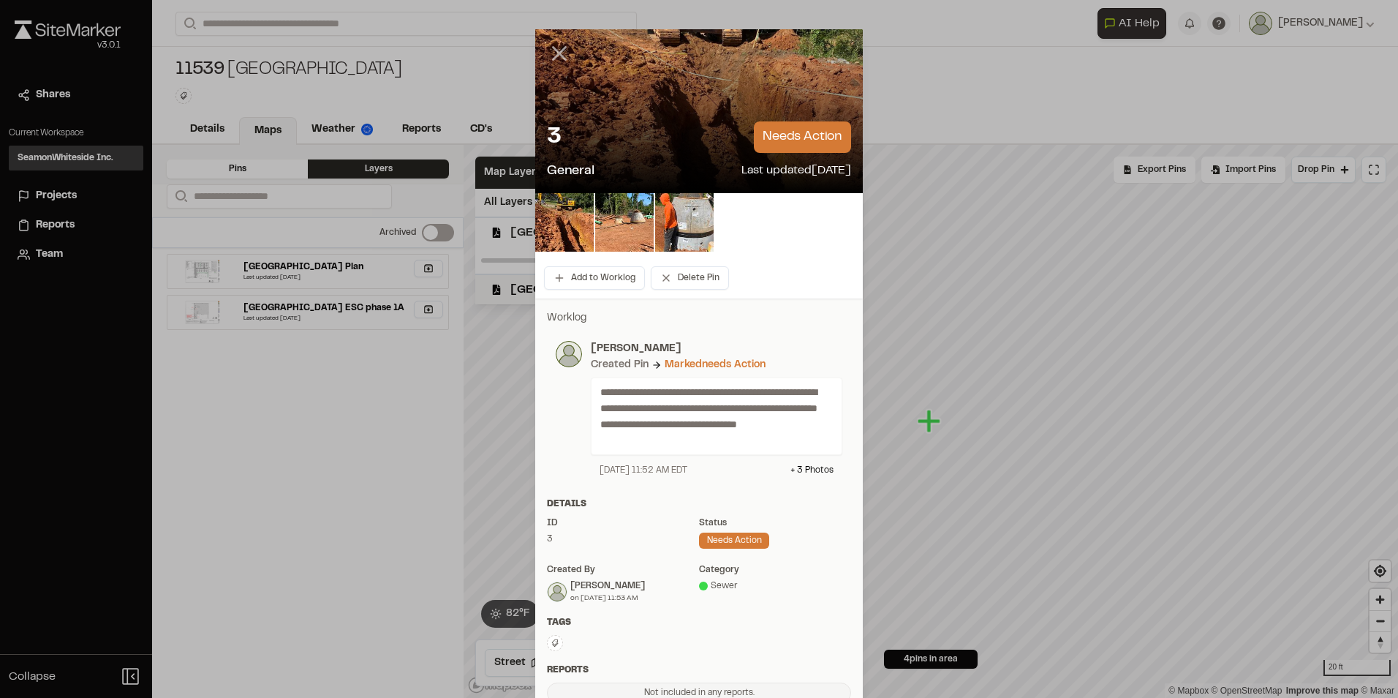
click at [547, 54] on icon at bounding box center [559, 53] width 25 height 25
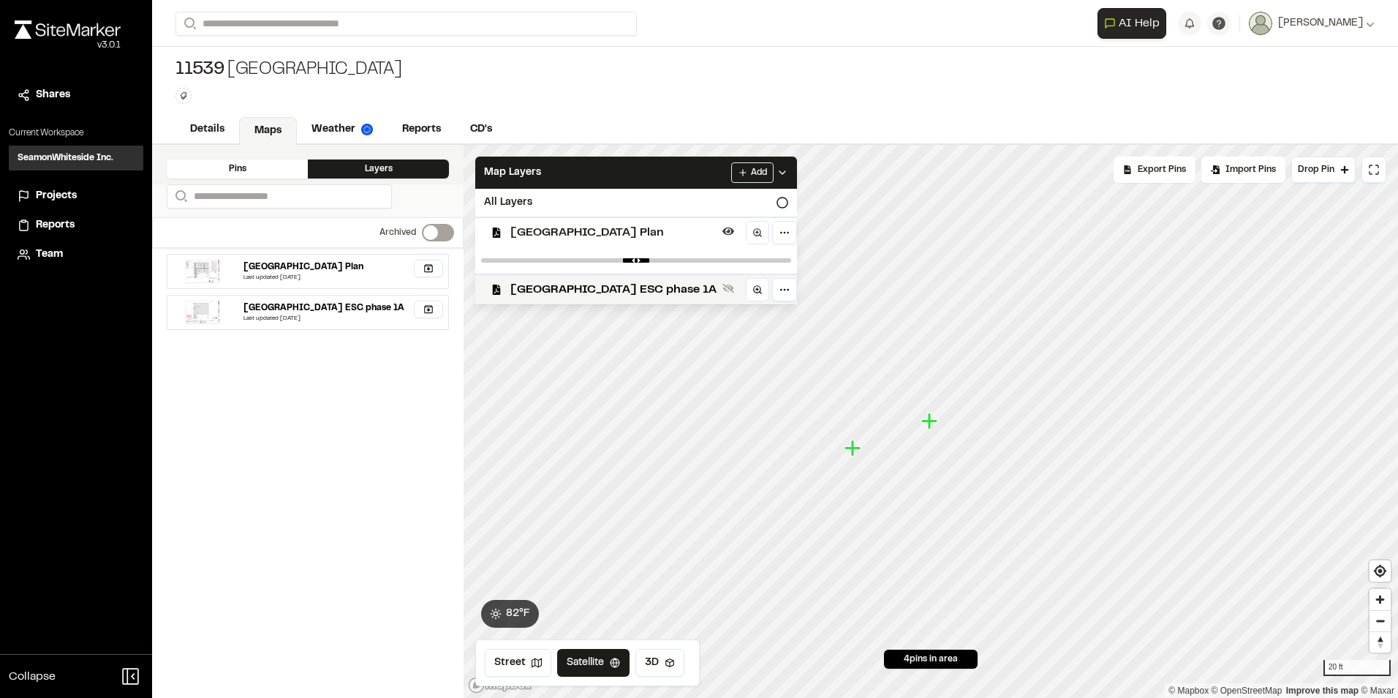
click at [855, 449] on icon "Map marker" at bounding box center [853, 447] width 16 height 16
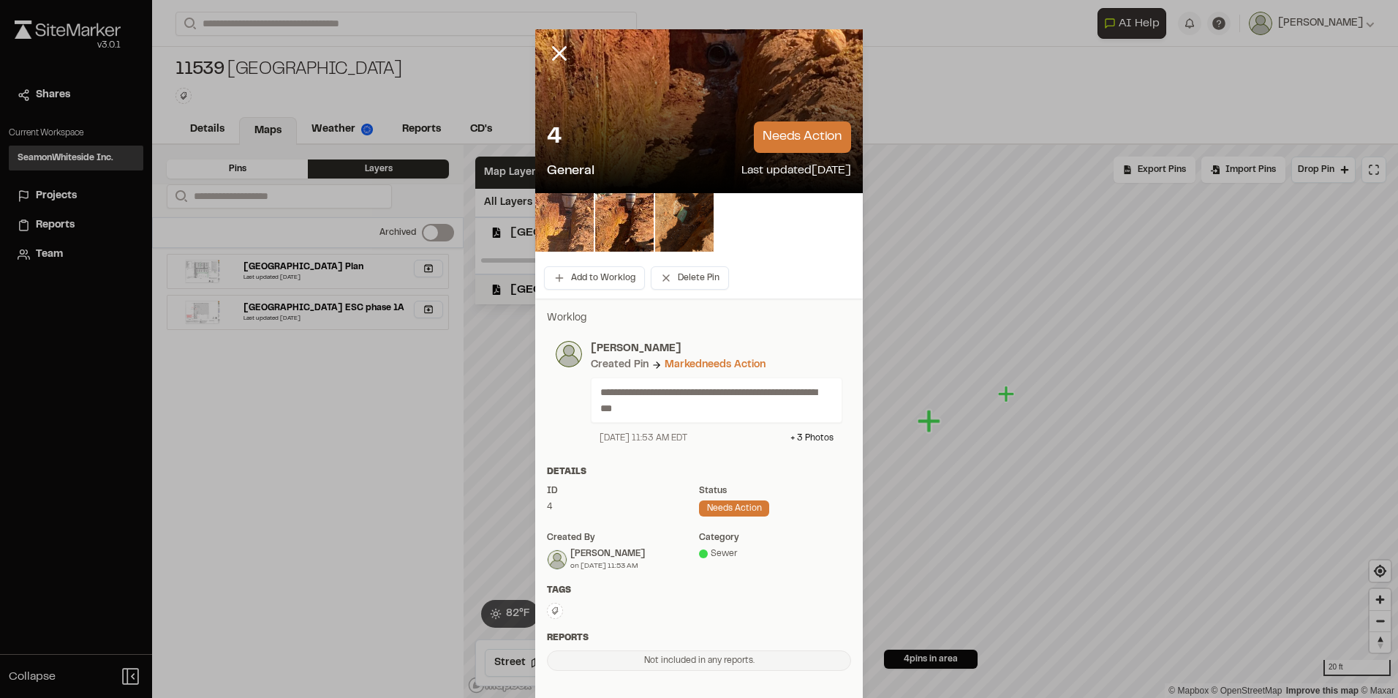
click at [559, 220] on img at bounding box center [564, 222] width 59 height 59
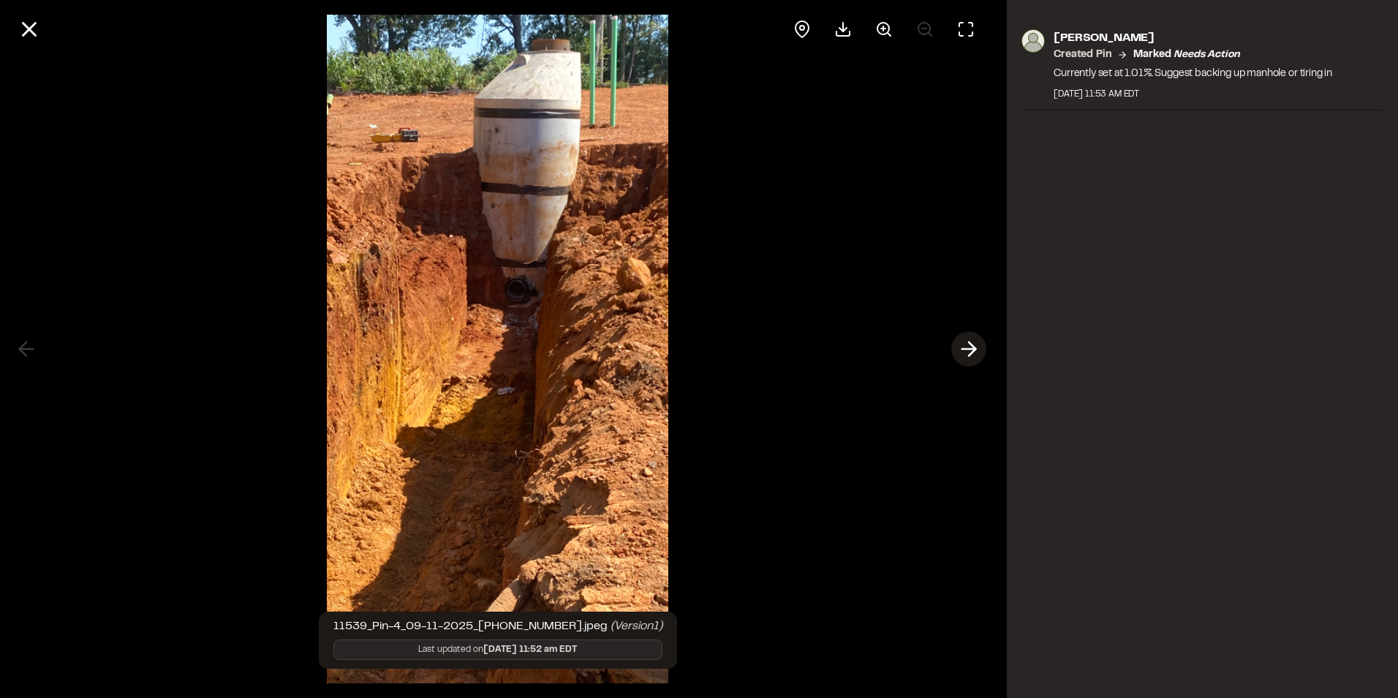
click at [970, 349] on line at bounding box center [969, 349] width 14 height 0
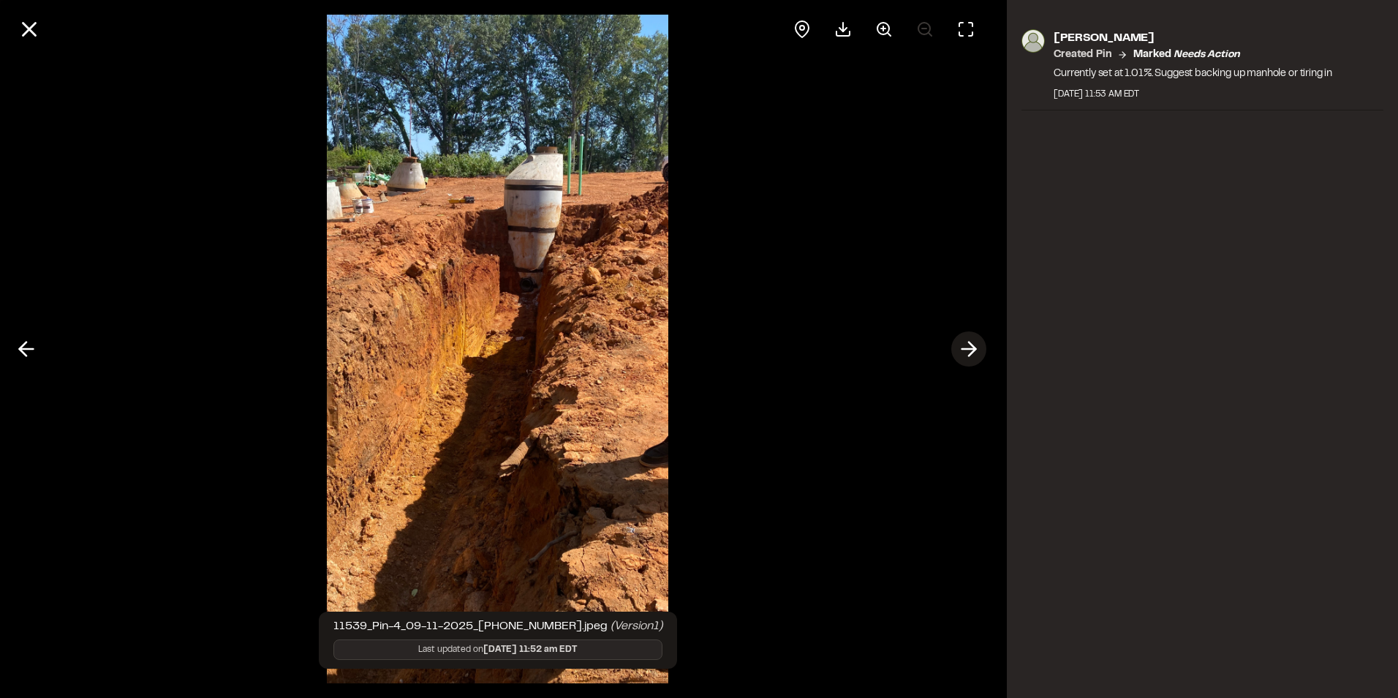
click at [966, 342] on icon at bounding box center [968, 348] width 23 height 25
